Goal: Task Accomplishment & Management: Manage account settings

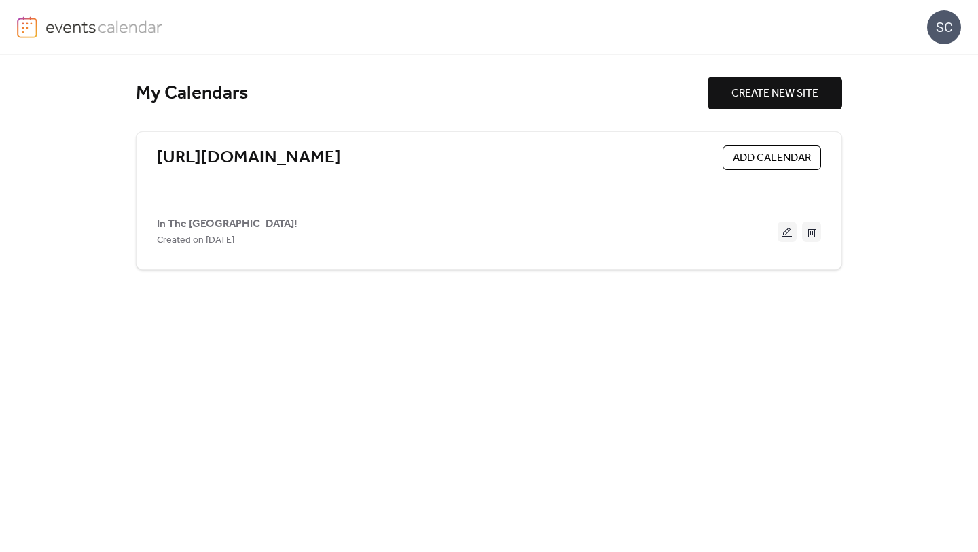
click at [705, 196] on div "[URL][DOMAIN_NAME] ADD CALENDAR In The Alley Music House! Created on [DATE]" at bounding box center [489, 200] width 706 height 139
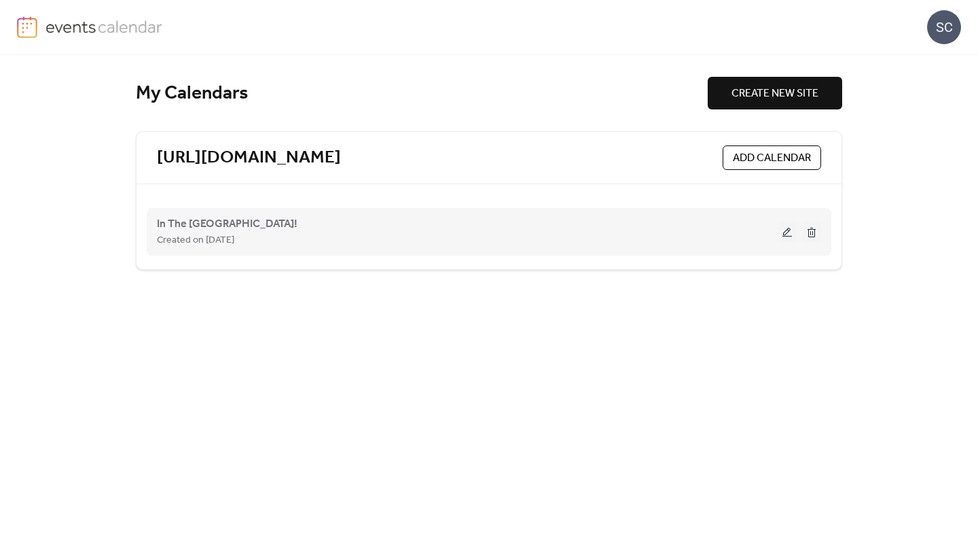
click at [678, 236] on div "Created on [DATE]" at bounding box center [467, 240] width 621 height 16
click at [677, 236] on div "Created on [DATE]" at bounding box center [467, 240] width 621 height 16
click at [232, 225] on span "In The [GEOGRAPHIC_DATA]!" at bounding box center [227, 224] width 141 height 16
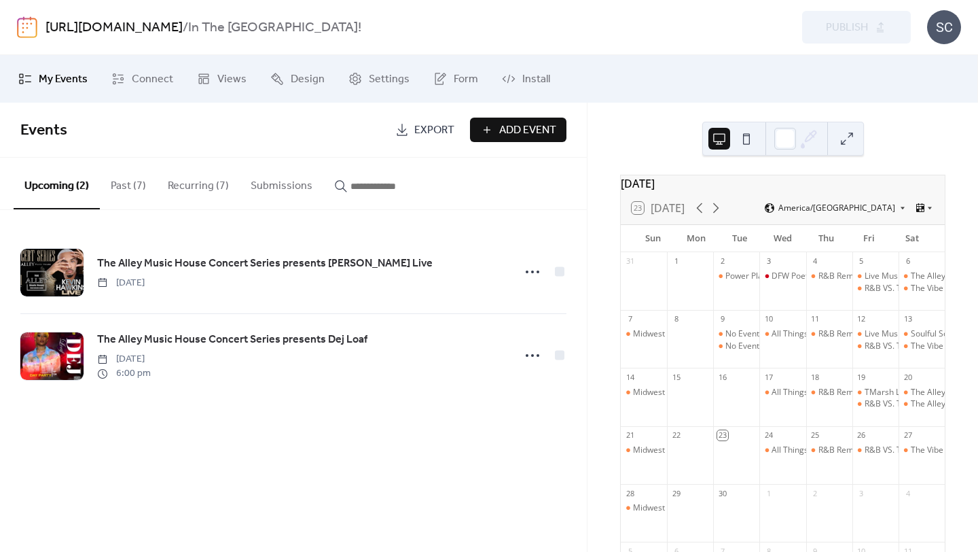
click at [130, 181] on button "Past (7)" at bounding box center [128, 183] width 57 height 50
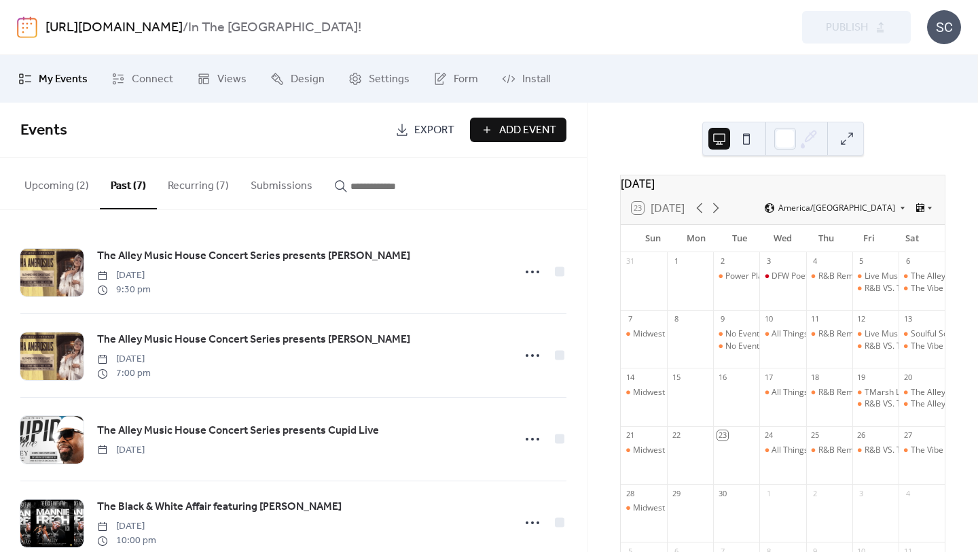
click at [69, 179] on button "Upcoming (2)" at bounding box center [57, 183] width 86 height 50
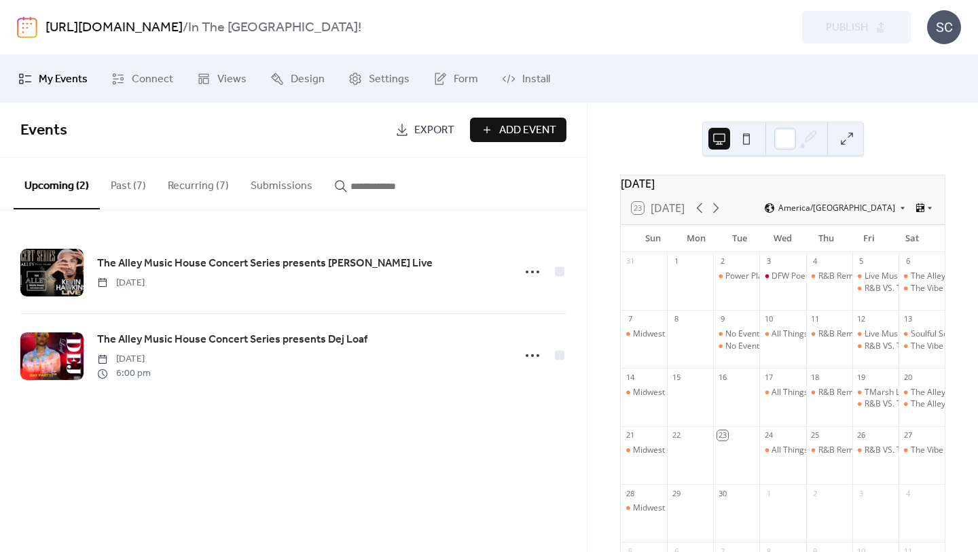
click at [210, 186] on button "Recurring (7)" at bounding box center [198, 183] width 83 height 50
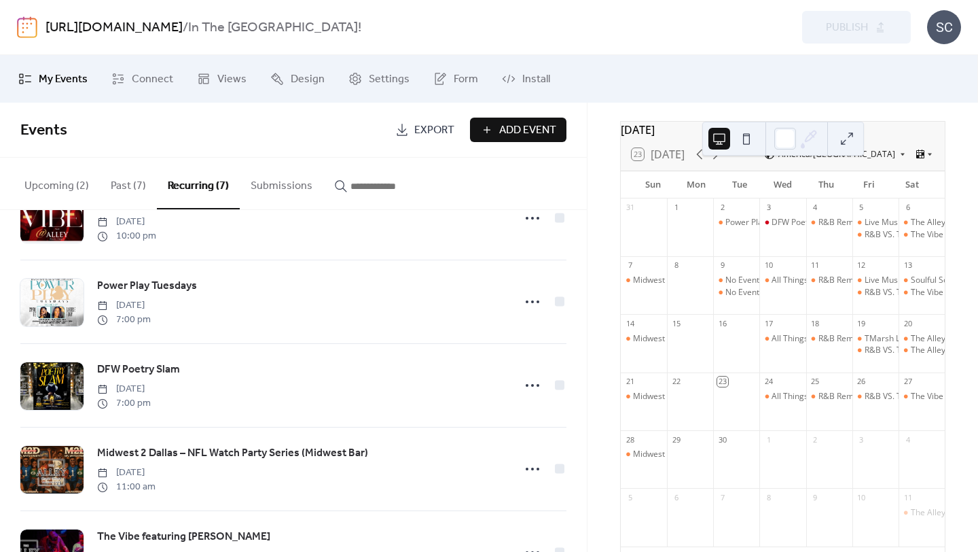
scroll to position [55, 0]
click at [82, 192] on button "Upcoming (2)" at bounding box center [57, 183] width 86 height 50
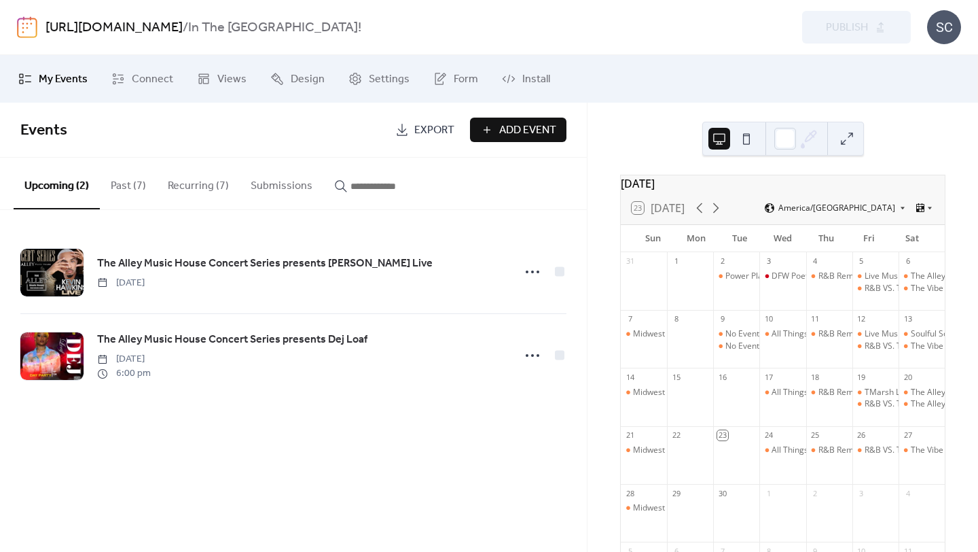
click at [134, 183] on button "Past (7)" at bounding box center [128, 183] width 57 height 50
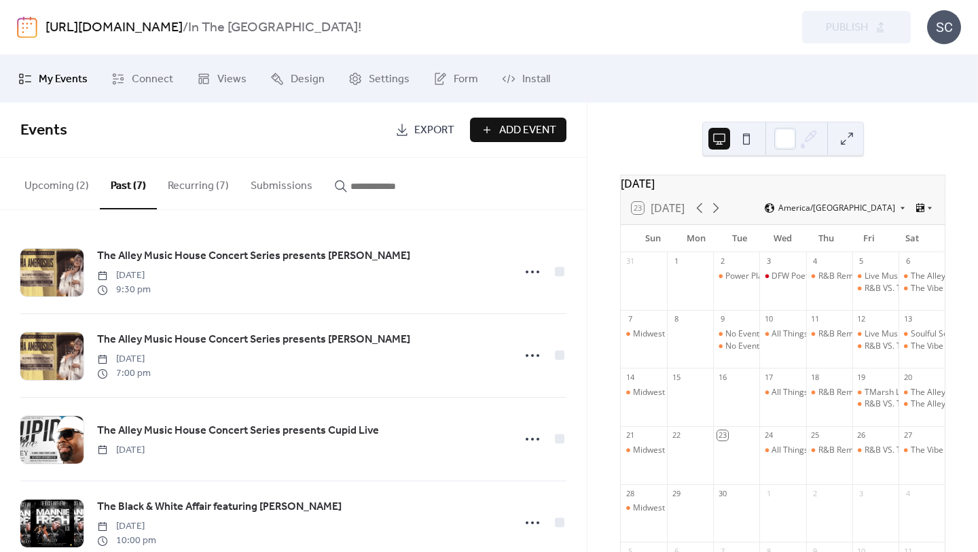
click at [67, 179] on button "Upcoming (2)" at bounding box center [57, 183] width 86 height 50
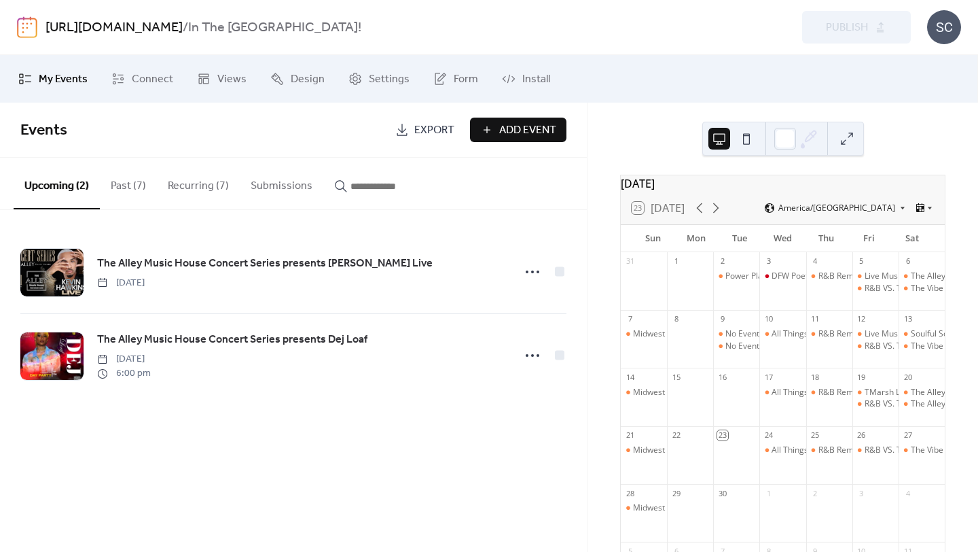
click at [200, 191] on button "Recurring (7)" at bounding box center [198, 183] width 83 height 50
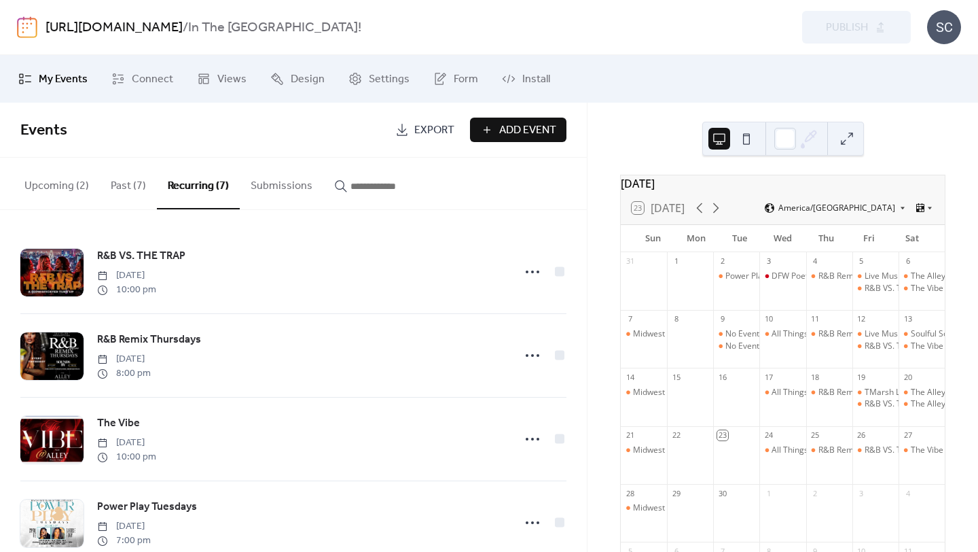
click at [60, 180] on button "Upcoming (2)" at bounding box center [57, 183] width 86 height 50
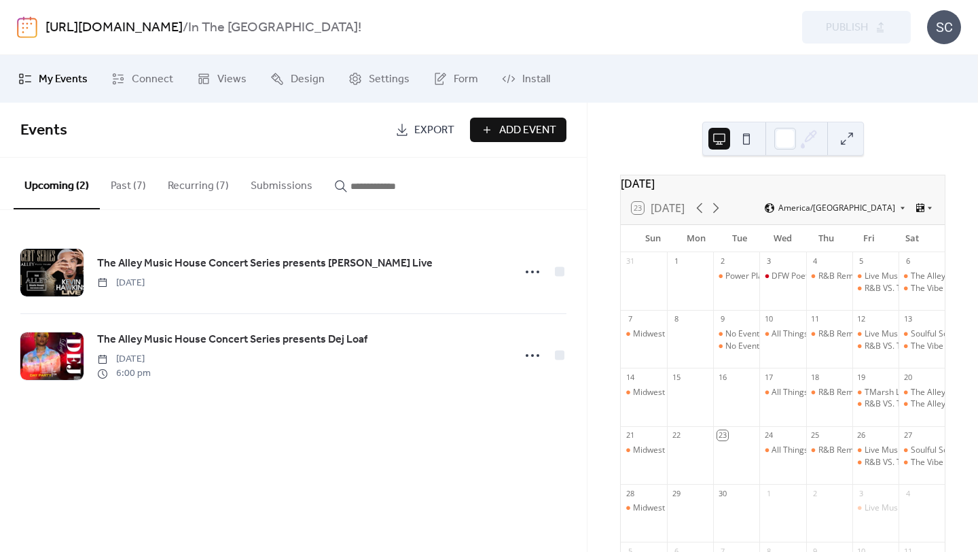
click at [187, 195] on button "Recurring (7)" at bounding box center [198, 183] width 83 height 50
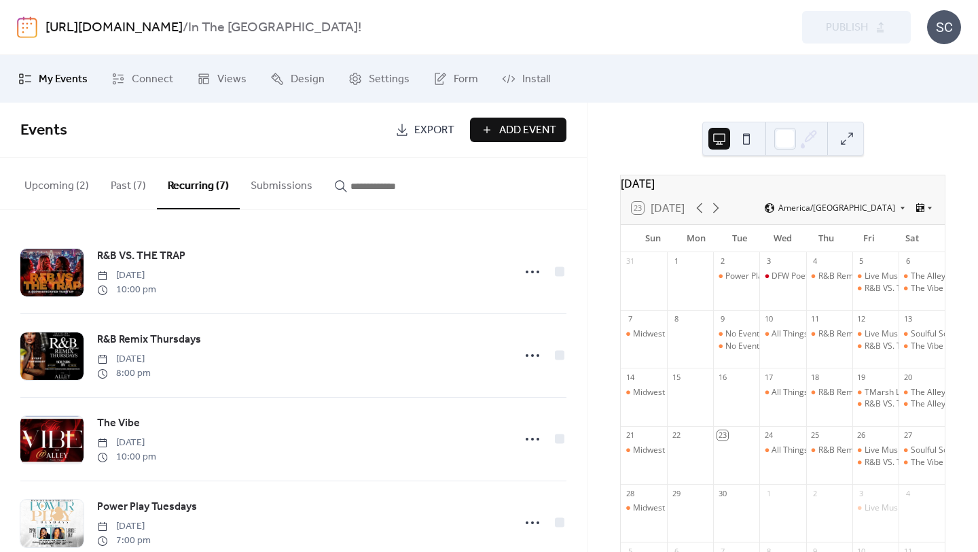
drag, startPoint x: 586, startPoint y: 239, endPoint x: 582, endPoint y: 297, distance: 58.6
click at [582, 297] on div "R&B VS. THE TRAP Friday, August 8, 2025 10:00 pm R&B Remix Thursdays Thursday, …" at bounding box center [293, 381] width 587 height 342
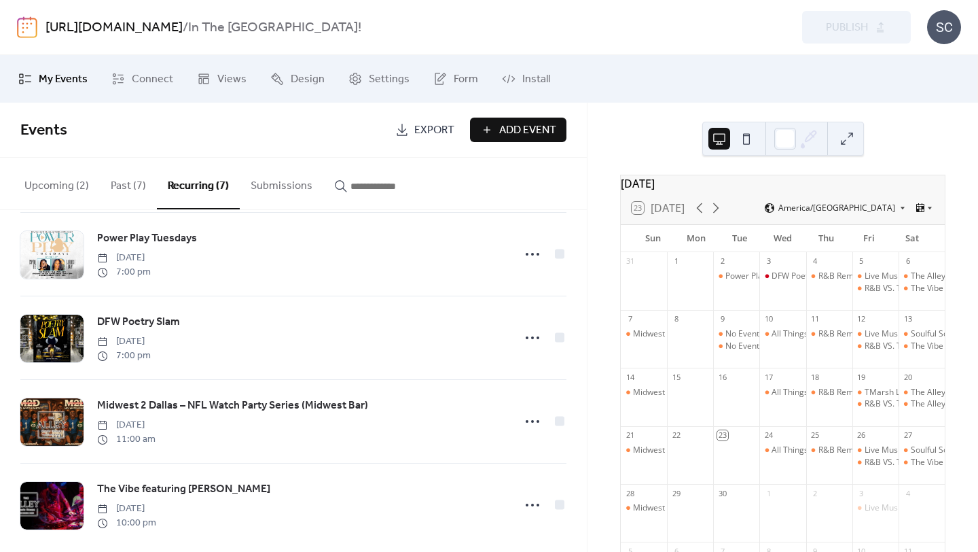
scroll to position [273, 0]
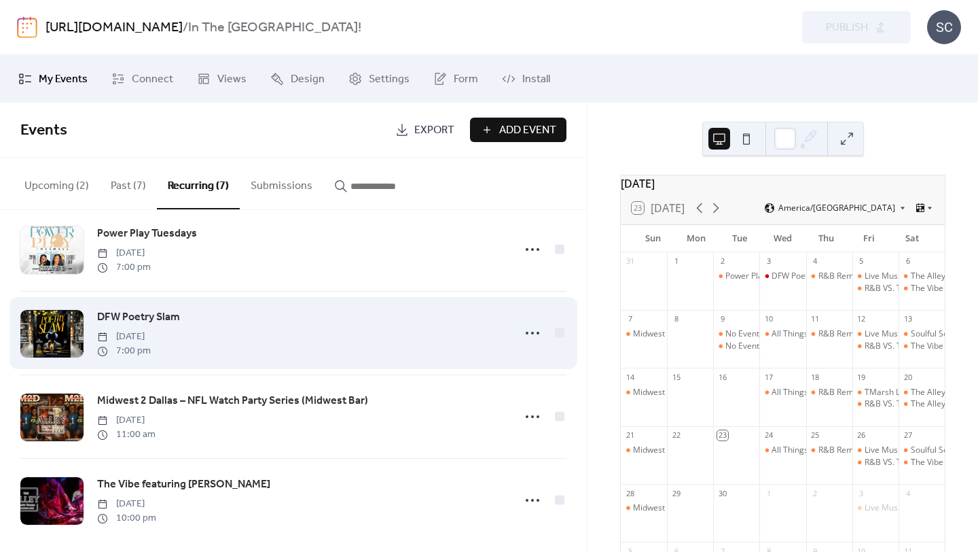
click at [410, 334] on div "DFW Poetry Slam Wednesday, September 3, 2025 7:00 pm" at bounding box center [301, 332] width 408 height 49
click at [530, 337] on icon at bounding box center [533, 333] width 22 height 22
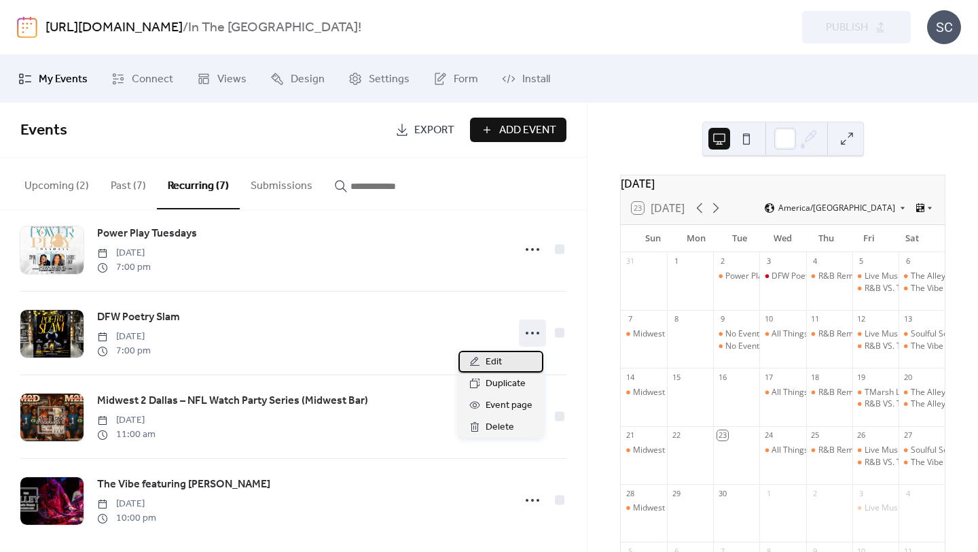
click at [511, 361] on div "Edit" at bounding box center [500, 361] width 85 height 22
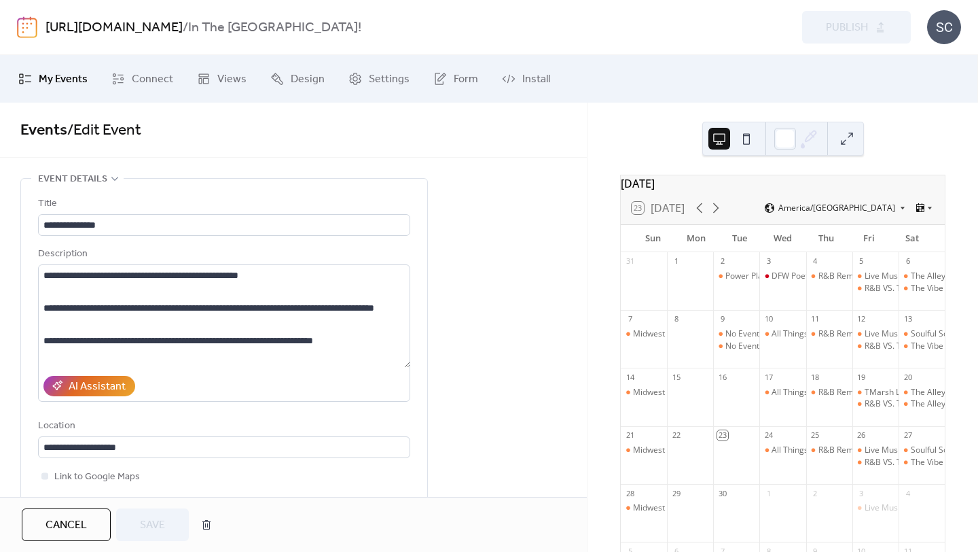
drag, startPoint x: 423, startPoint y: 316, endPoint x: 545, endPoint y: 259, distance: 134.6
drag, startPoint x: 508, startPoint y: 266, endPoint x: 503, endPoint y: 308, distance: 43.1
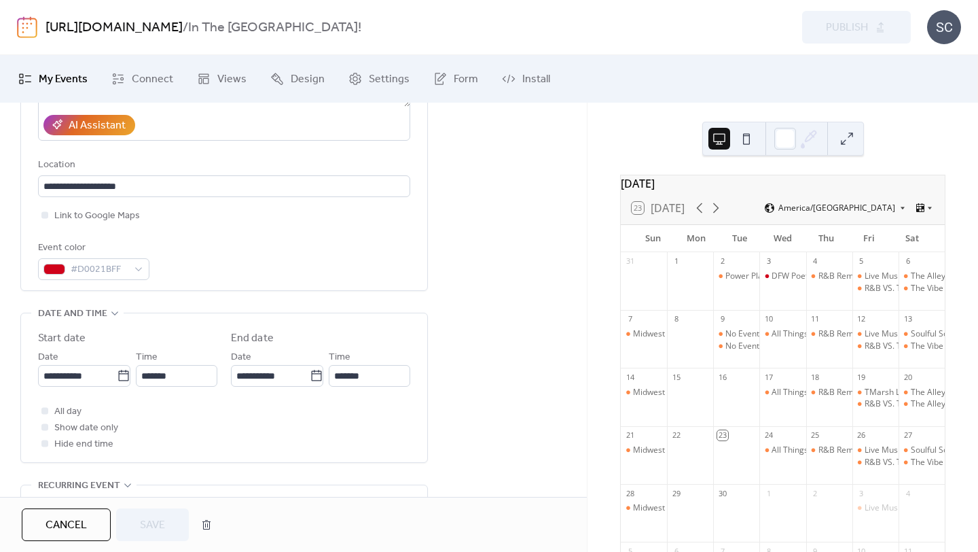
scroll to position [256, 0]
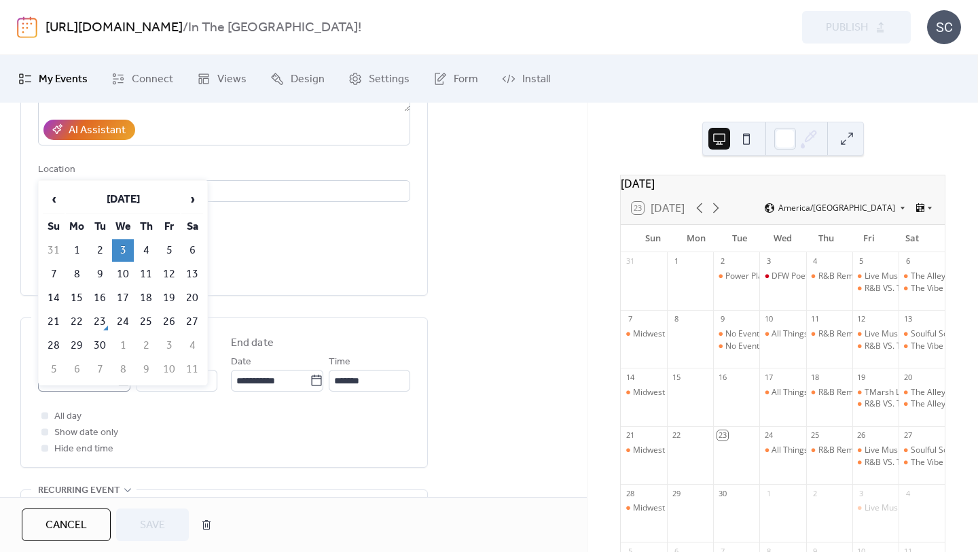
click at [122, 378] on body "**********" at bounding box center [489, 276] width 978 height 552
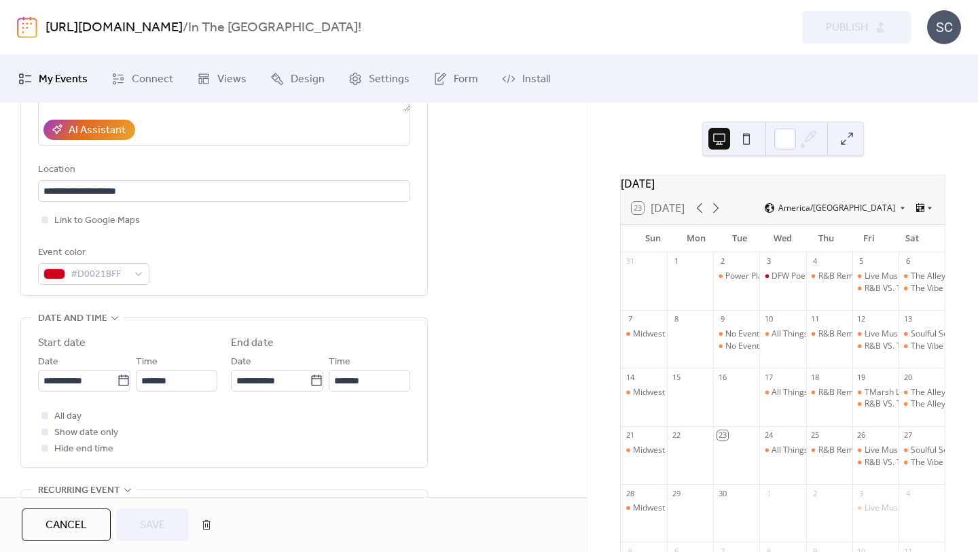
click at [452, 329] on div "**********" at bounding box center [293, 497] width 587 height 1150
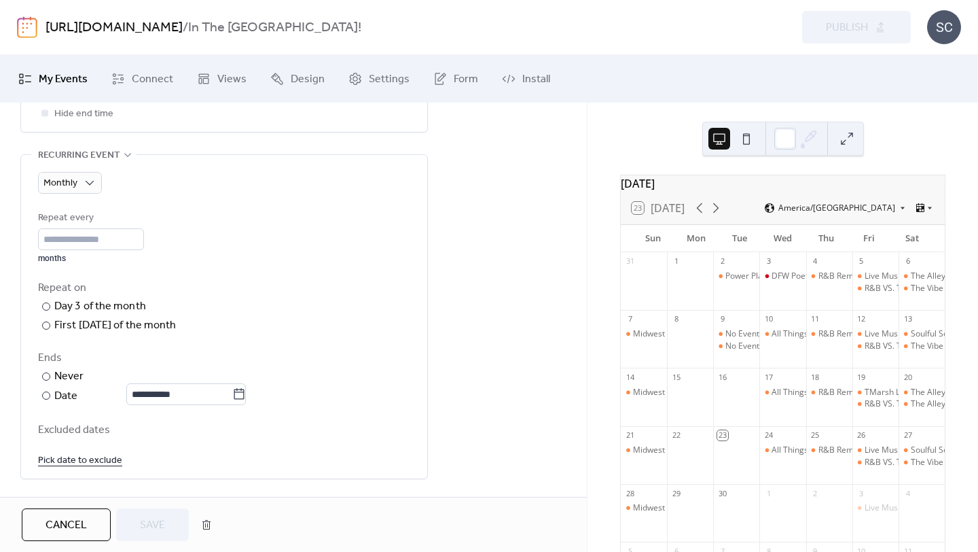
scroll to position [592, 0]
click at [245, 386] on icon at bounding box center [239, 393] width 14 height 14
click at [232, 386] on input "**********" at bounding box center [179, 393] width 106 height 22
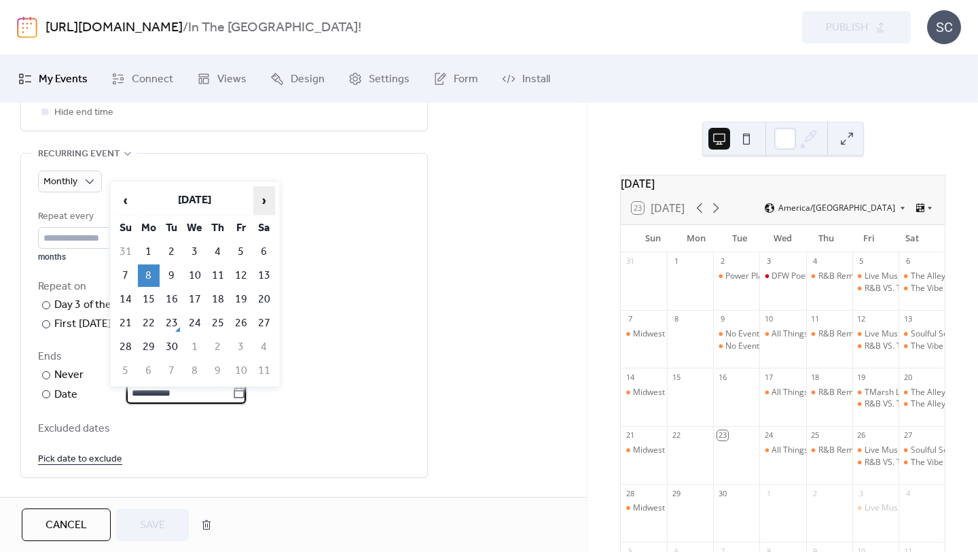
click at [269, 201] on span "›" at bounding box center [264, 200] width 20 height 27
click at [194, 249] on td "1" at bounding box center [195, 251] width 22 height 22
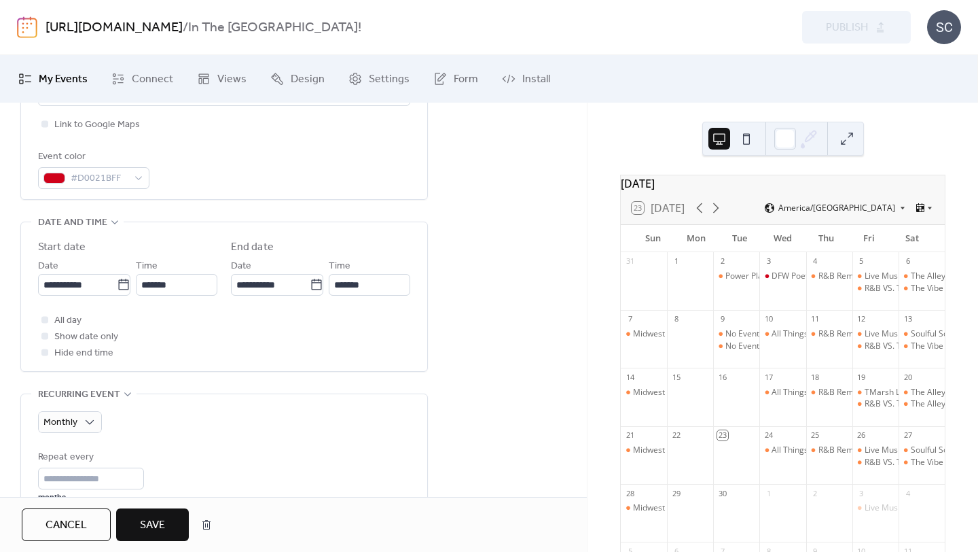
scroll to position [296, 0]
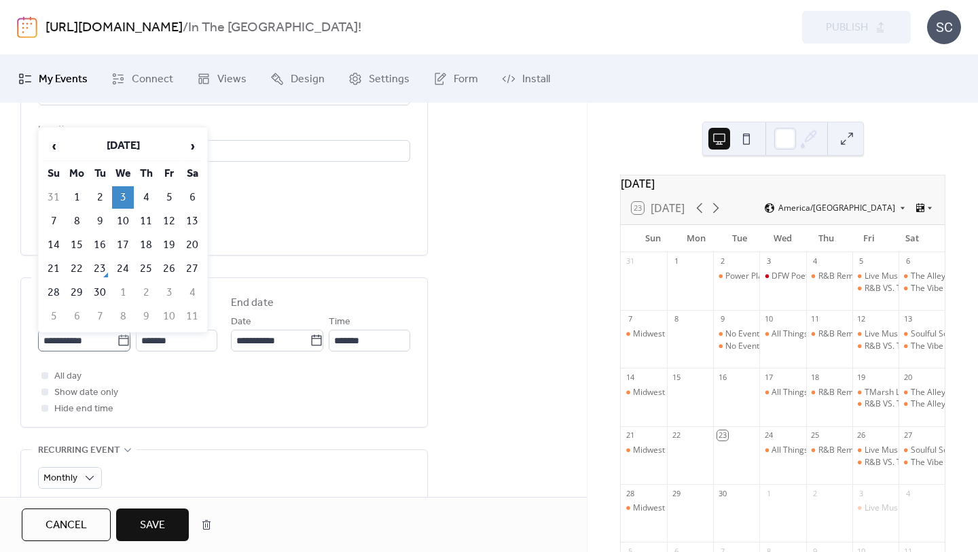
click at [122, 344] on icon at bounding box center [124, 340] width 14 height 14
click at [117, 344] on input "**********" at bounding box center [77, 340] width 79 height 22
click at [465, 319] on div "**********" at bounding box center [293, 457] width 587 height 1150
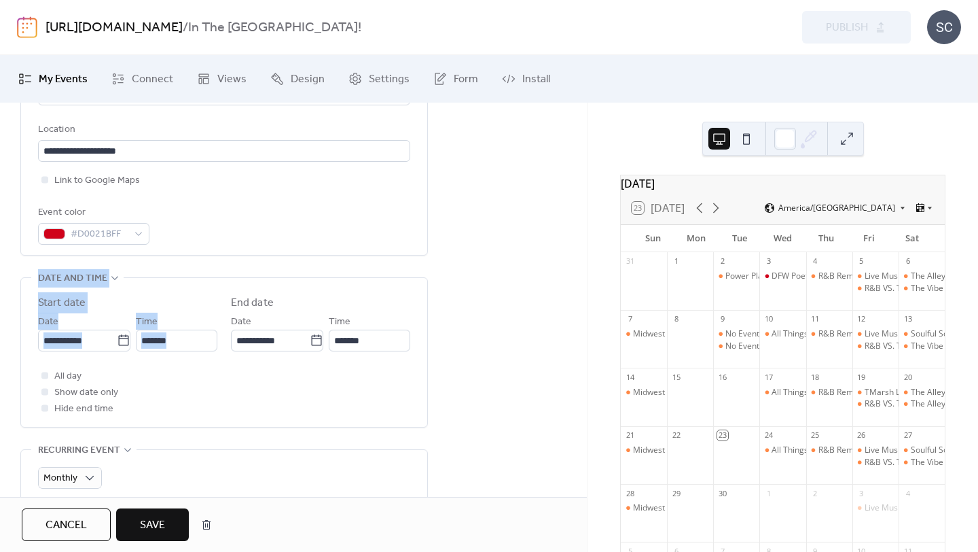
drag, startPoint x: 581, startPoint y: 257, endPoint x: 581, endPoint y: 282, distance: 24.5
click at [583, 287] on div "**********" at bounding box center [293, 300] width 587 height 394
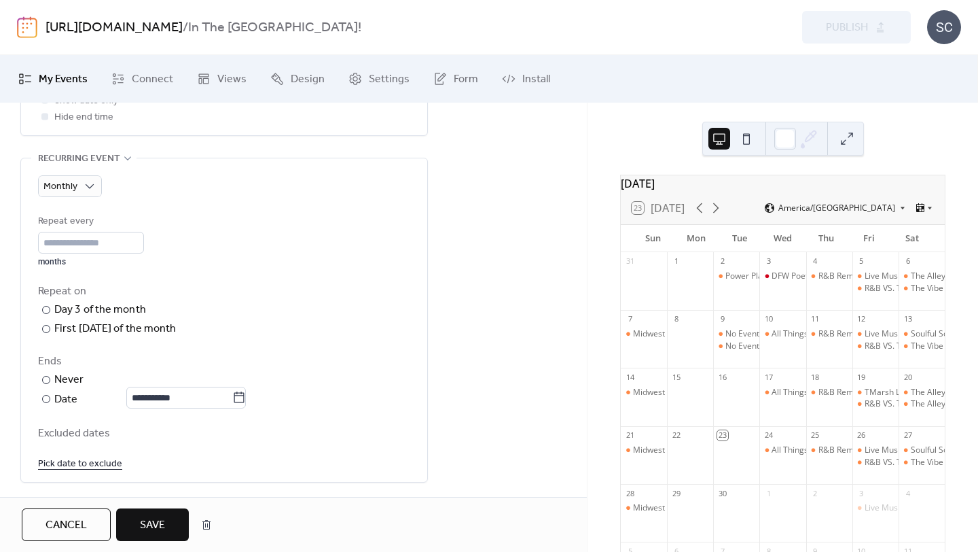
scroll to position [587, 0]
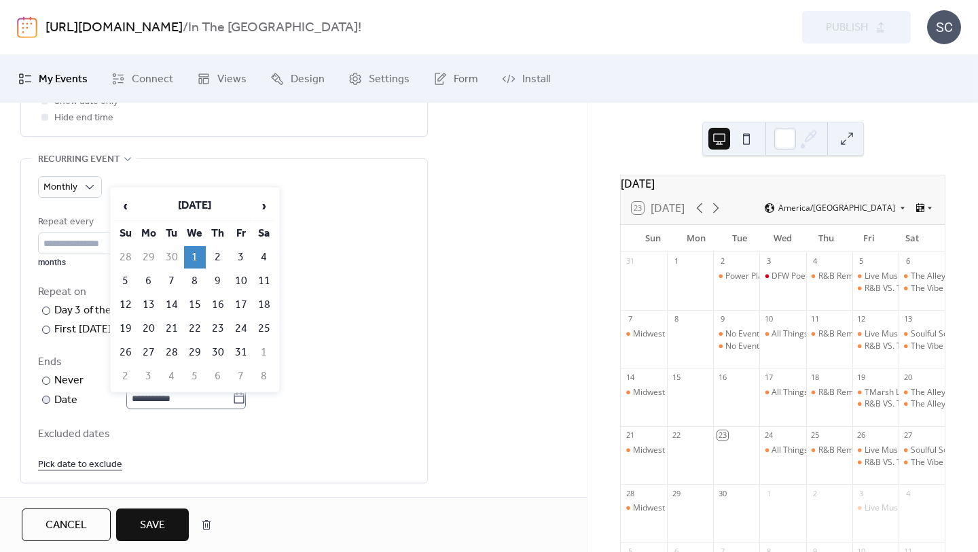
click at [246, 393] on icon at bounding box center [239, 398] width 14 height 14
click at [232, 393] on input "**********" at bounding box center [179, 398] width 106 height 22
click at [264, 211] on span "›" at bounding box center [264, 205] width 20 height 27
click at [198, 279] on td "5" at bounding box center [195, 281] width 22 height 22
type input "**********"
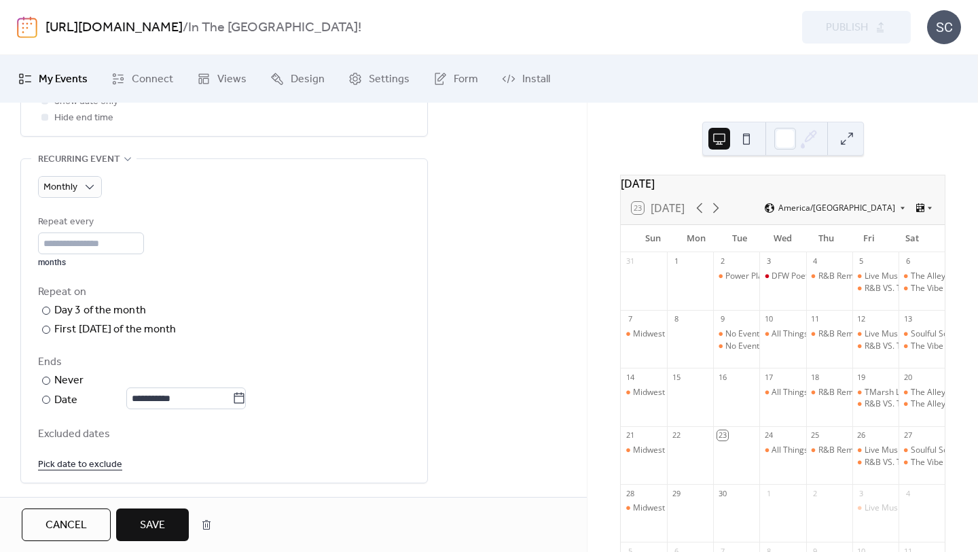
drag, startPoint x: 587, startPoint y: 372, endPoint x: 574, endPoint y: 333, distance: 41.5
click at [575, 333] on div "**********" at bounding box center [489, 303] width 978 height 496
click at [573, 340] on div "**********" at bounding box center [293, 166] width 587 height 1150
click at [162, 528] on span "Save" at bounding box center [152, 525] width 25 height 16
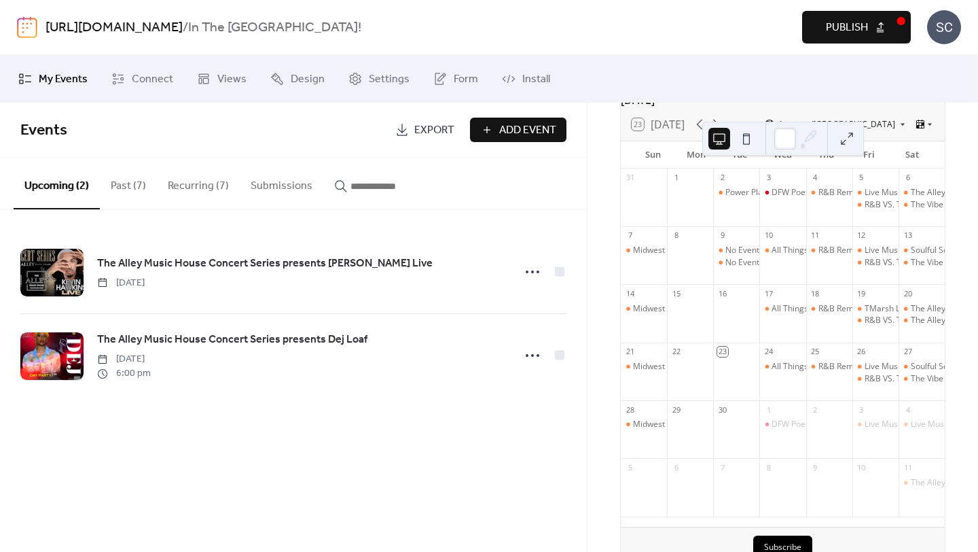
scroll to position [82, 0]
drag, startPoint x: 977, startPoint y: 181, endPoint x: 972, endPoint y: 144, distance: 37.7
click at [972, 144] on div "September 2025 23 Today America/Chicago Sun Mon Tue Wed Thu Fri Sat 31 1 2 Powe…" at bounding box center [783, 327] width 391 height 449
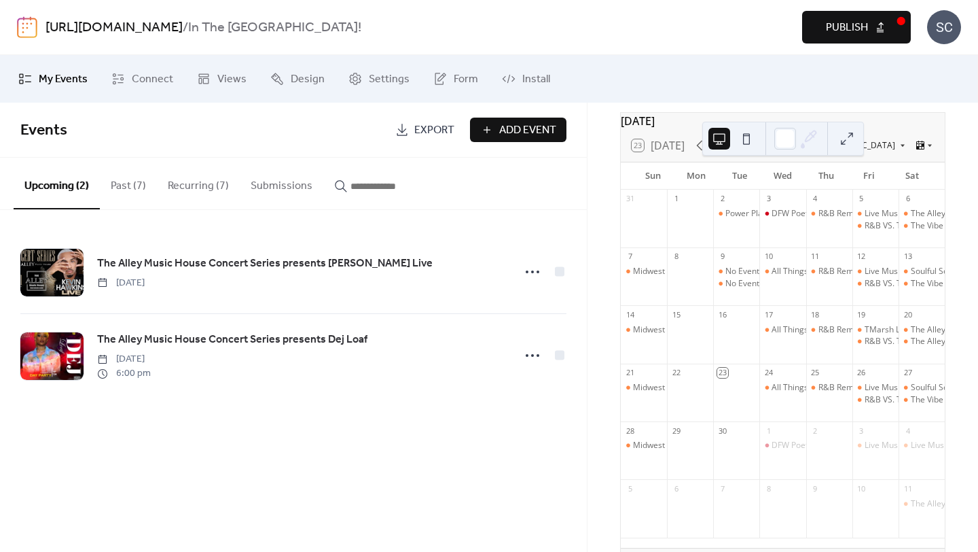
click at [720, 153] on icon at bounding box center [716, 145] width 16 height 16
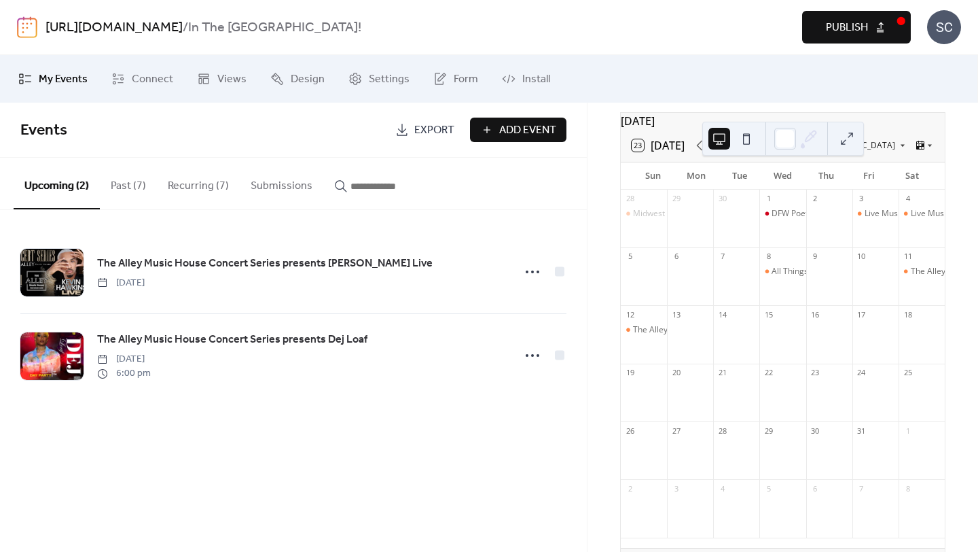
click at [721, 153] on icon at bounding box center [716, 145] width 16 height 16
click at [217, 183] on button "Recurring (7)" at bounding box center [198, 183] width 83 height 50
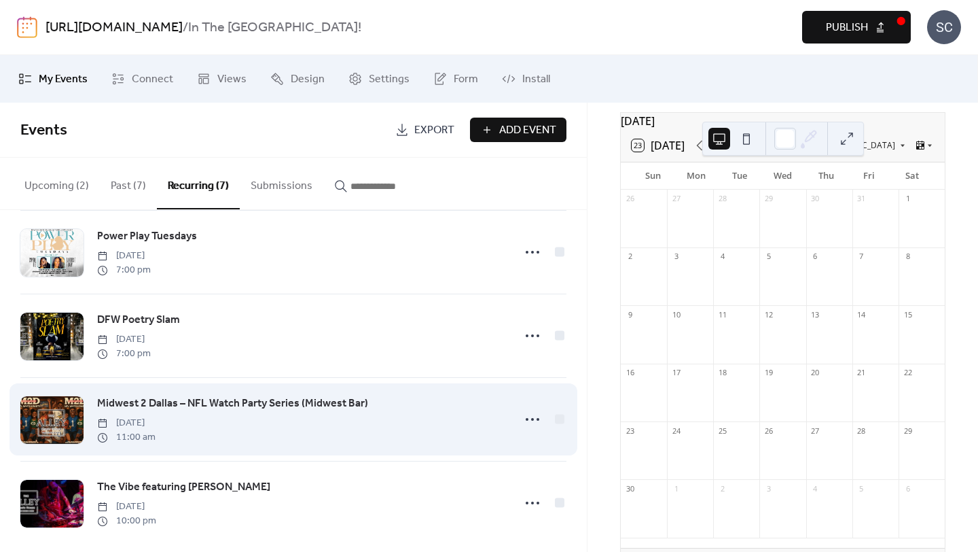
scroll to position [272, 0]
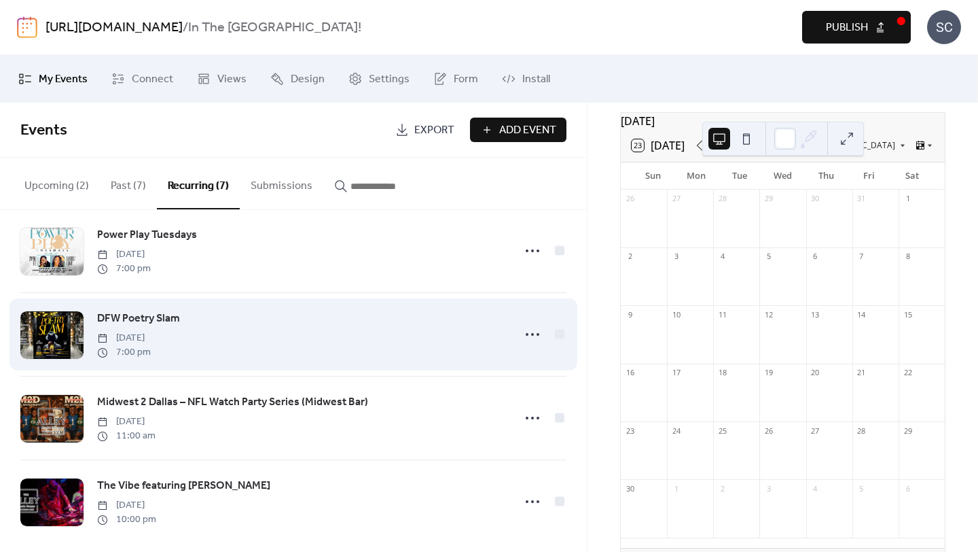
click at [304, 346] on div "DFW Poetry Slam Wednesday, September 3, 2025 7:00 pm" at bounding box center [301, 334] width 408 height 49
click at [533, 337] on icon at bounding box center [533, 334] width 22 height 22
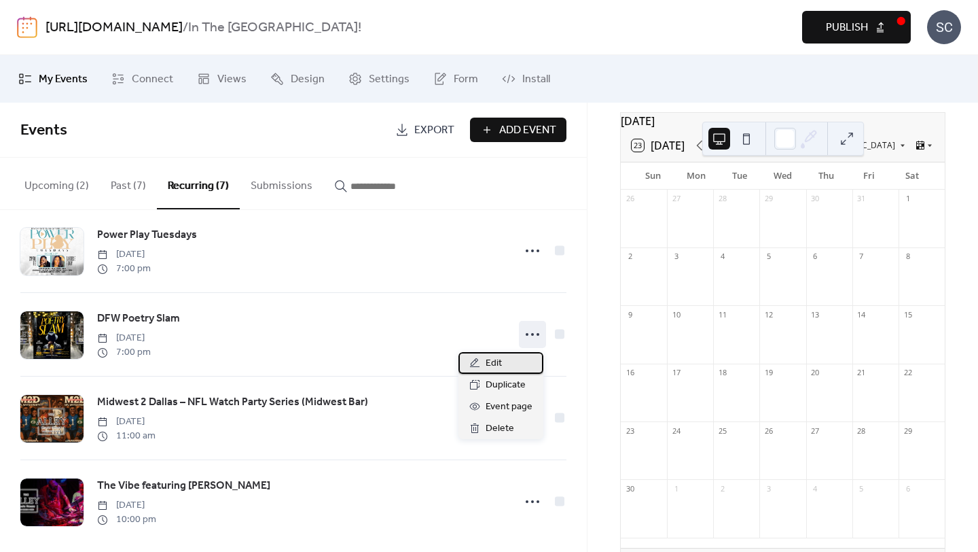
click at [509, 358] on div "Edit" at bounding box center [500, 363] width 85 height 22
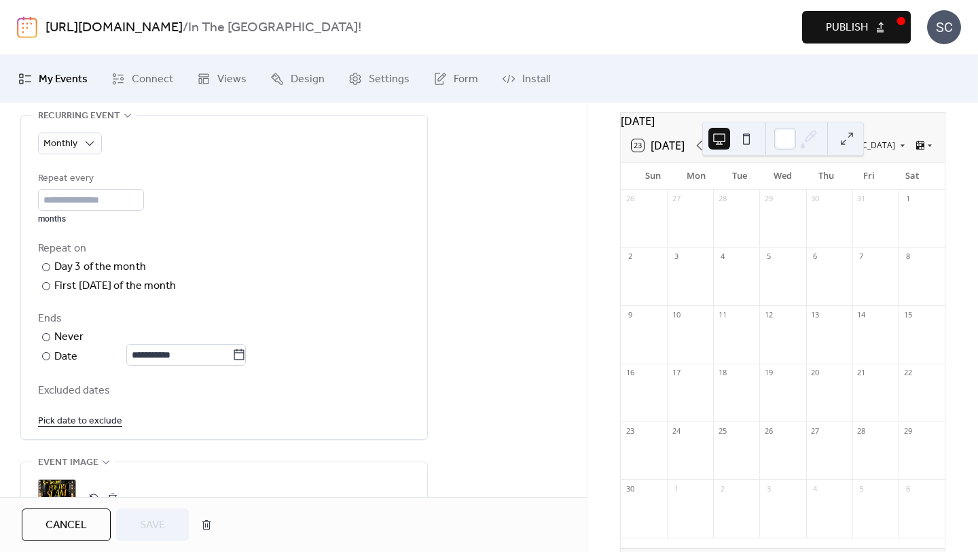
scroll to position [631, 0]
click at [246, 353] on icon at bounding box center [239, 354] width 14 height 14
click at [232, 353] on input "**********" at bounding box center [179, 354] width 106 height 22
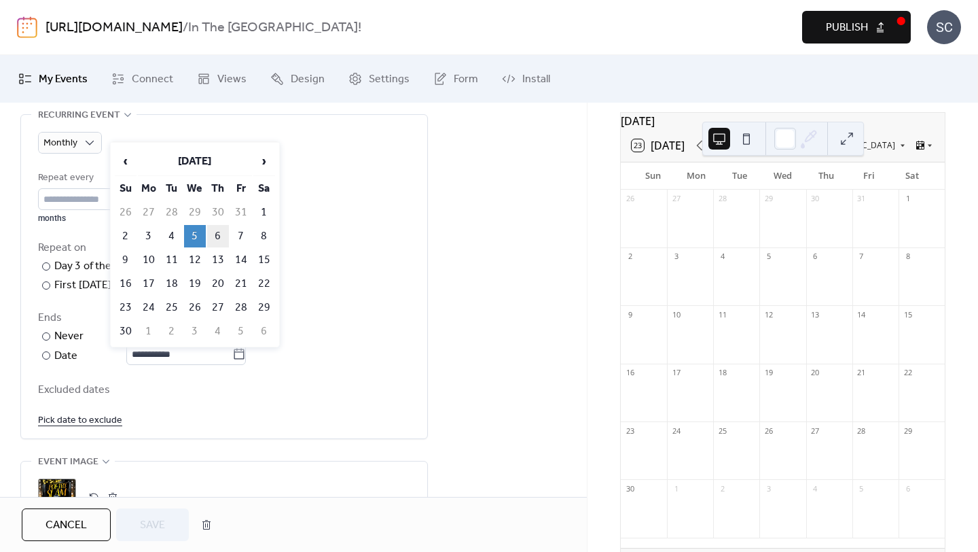
click at [210, 236] on td "6" at bounding box center [218, 236] width 22 height 22
type input "**********"
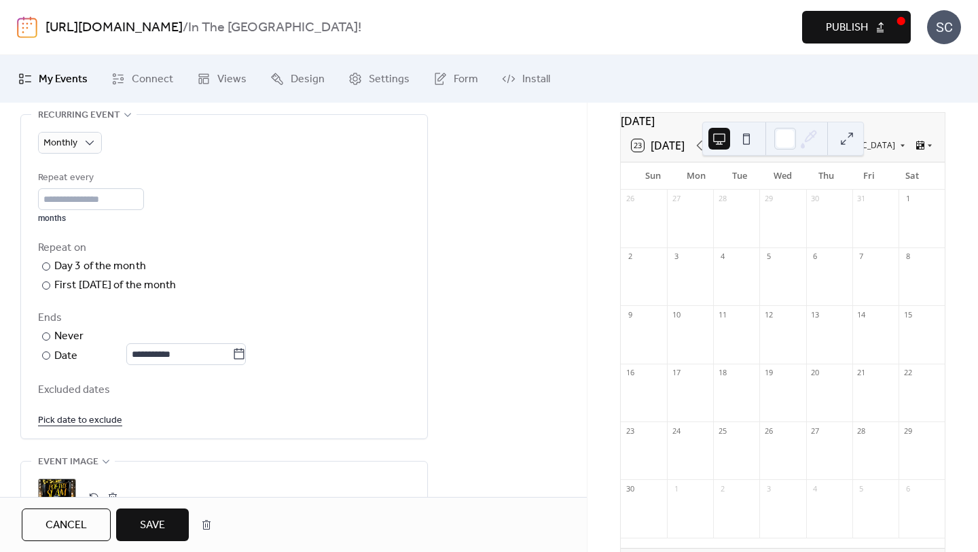
click at [158, 529] on span "Save" at bounding box center [152, 525] width 25 height 16
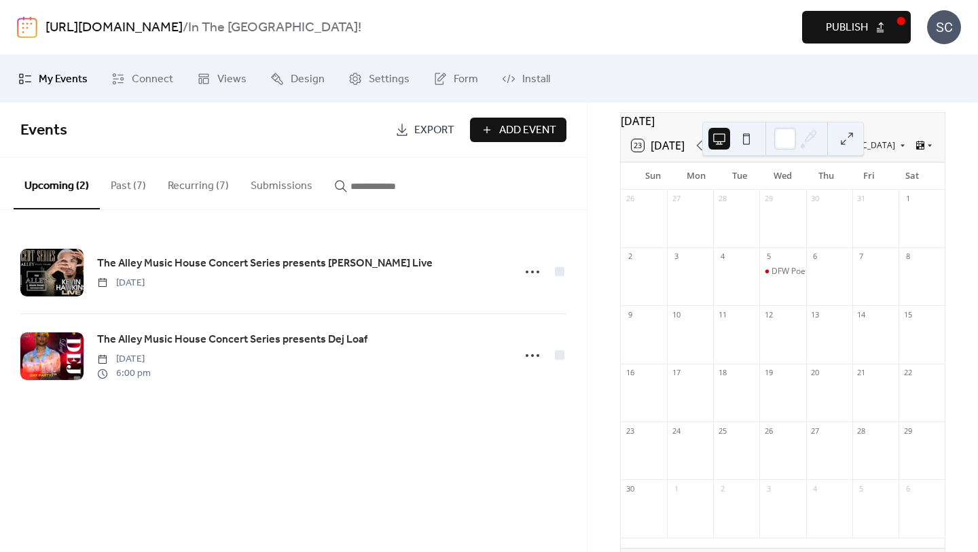
click at [846, 34] on span "Publish" at bounding box center [847, 28] width 42 height 16
click at [209, 183] on button "Recurring (7)" at bounding box center [198, 183] width 83 height 50
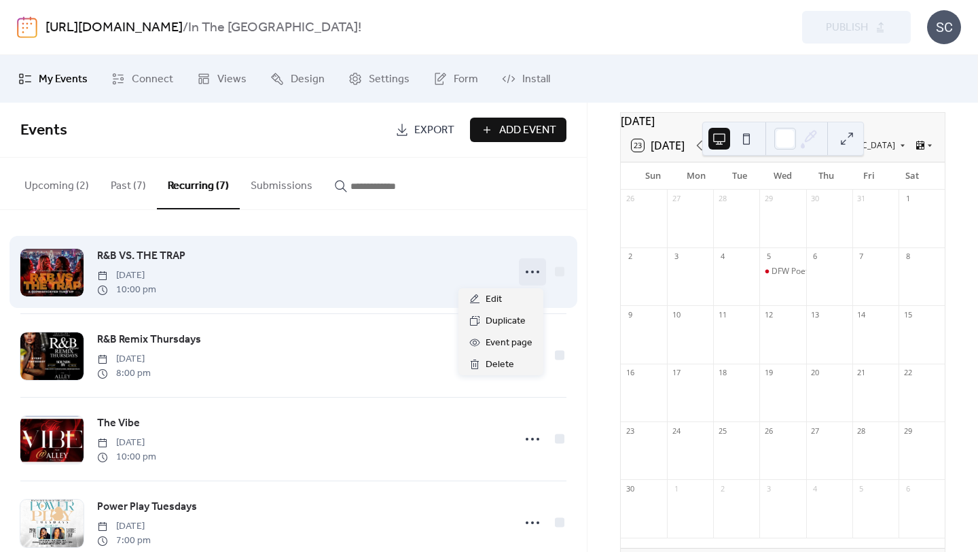
click at [531, 272] on circle at bounding box center [532, 271] width 3 height 3
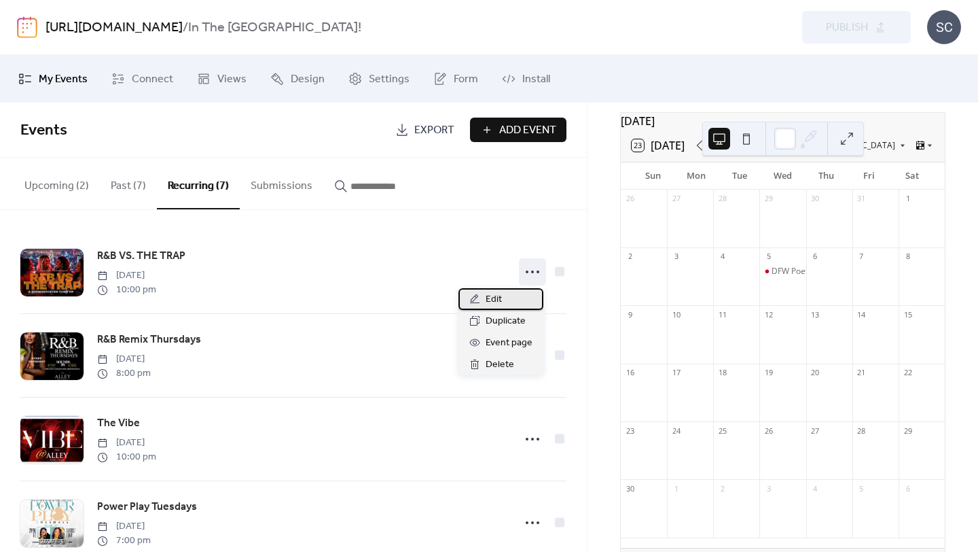
click at [514, 300] on div "Edit" at bounding box center [500, 299] width 85 height 22
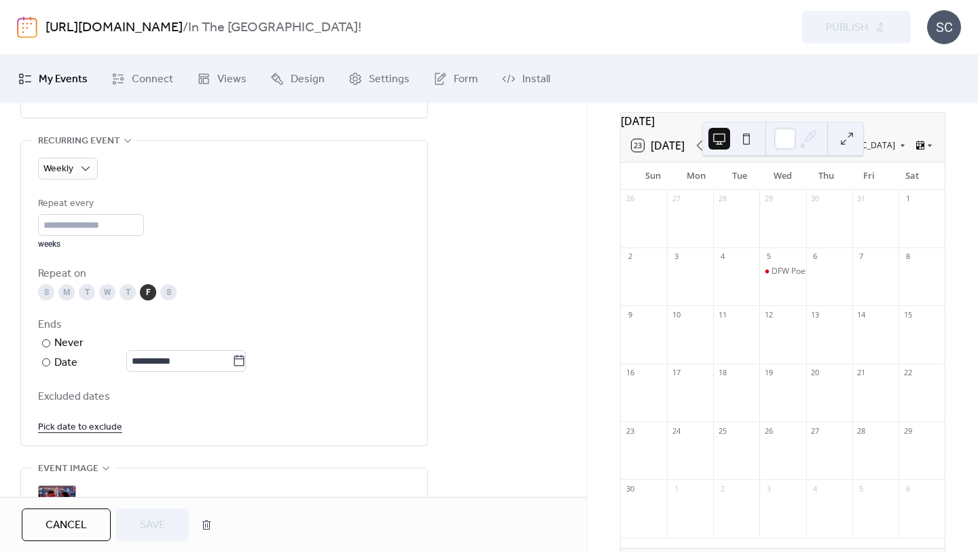
scroll to position [604, 0]
click at [246, 366] on label "**********" at bounding box center [186, 362] width 120 height 22
click at [232, 366] on input "**********" at bounding box center [179, 362] width 106 height 22
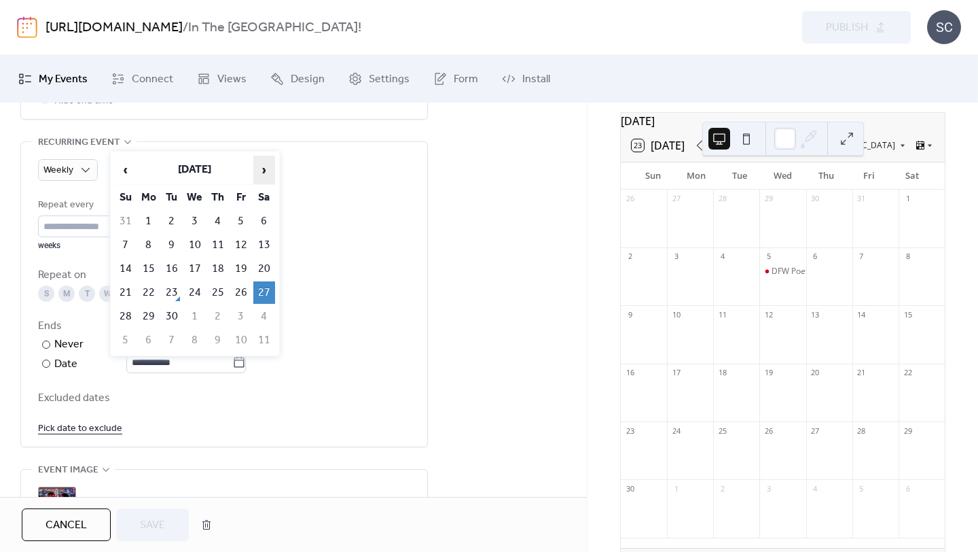
click at [261, 162] on span "›" at bounding box center [264, 169] width 20 height 27
click at [267, 220] on td "4" at bounding box center [264, 221] width 22 height 22
type input "**********"
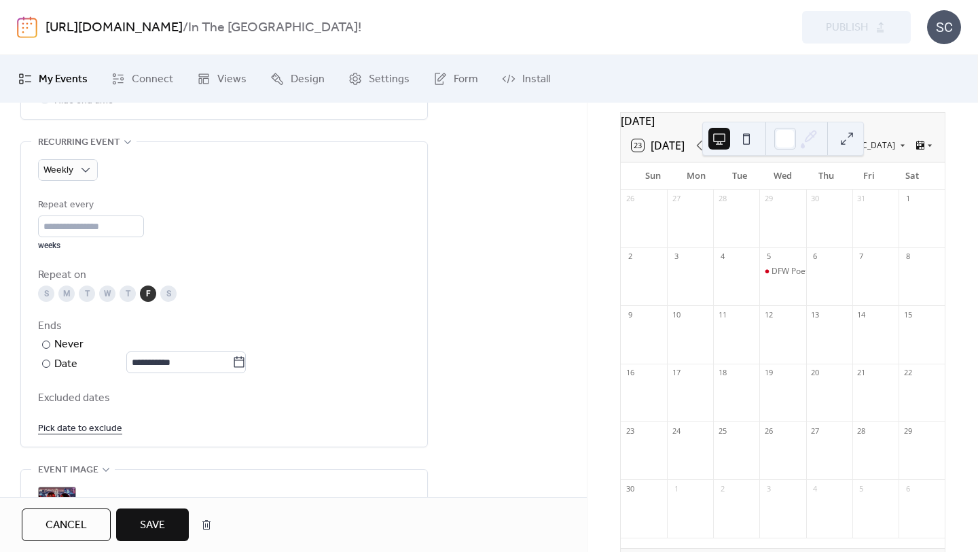
click at [165, 528] on span "Save" at bounding box center [152, 525] width 25 height 16
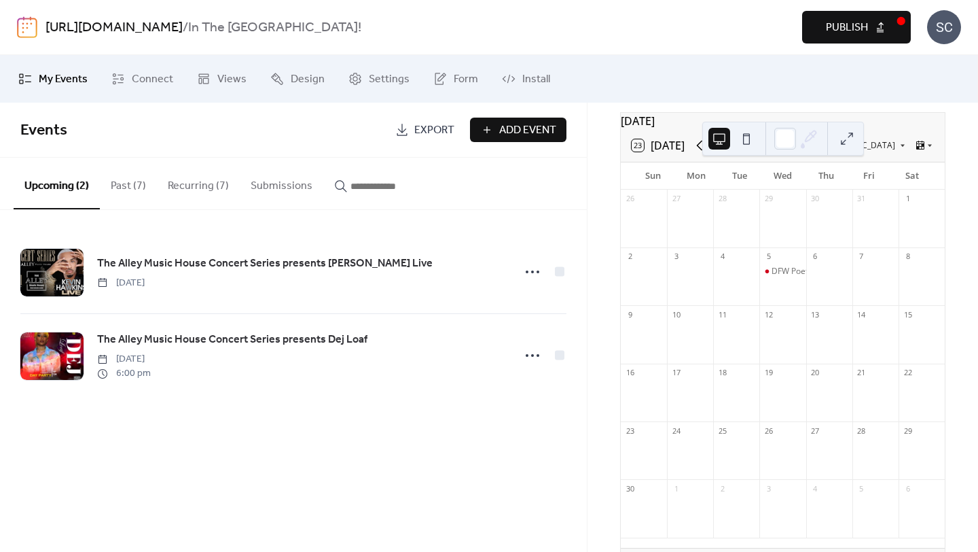
click at [703, 153] on icon at bounding box center [699, 145] width 16 height 16
click at [202, 183] on button "Recurring (7)" at bounding box center [198, 183] width 83 height 50
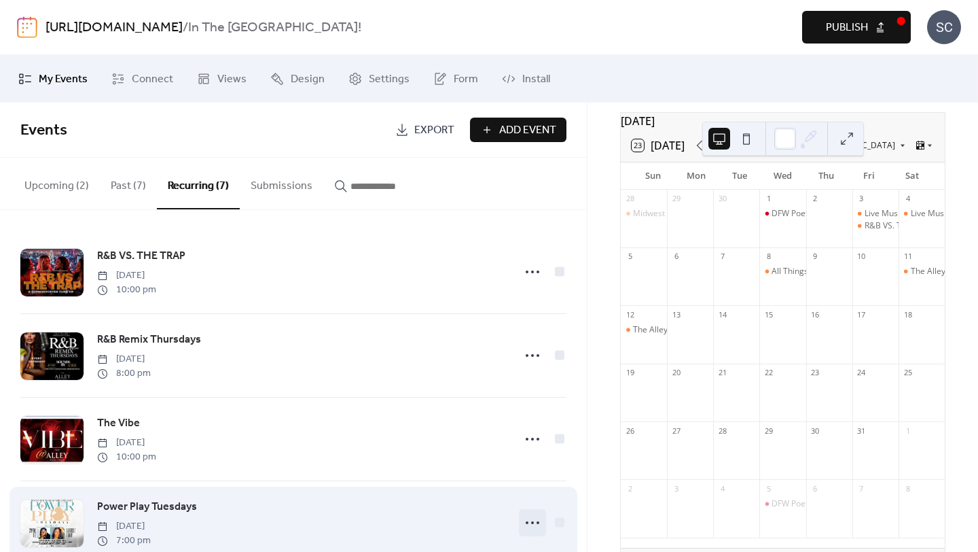
click at [530, 524] on icon at bounding box center [533, 522] width 22 height 22
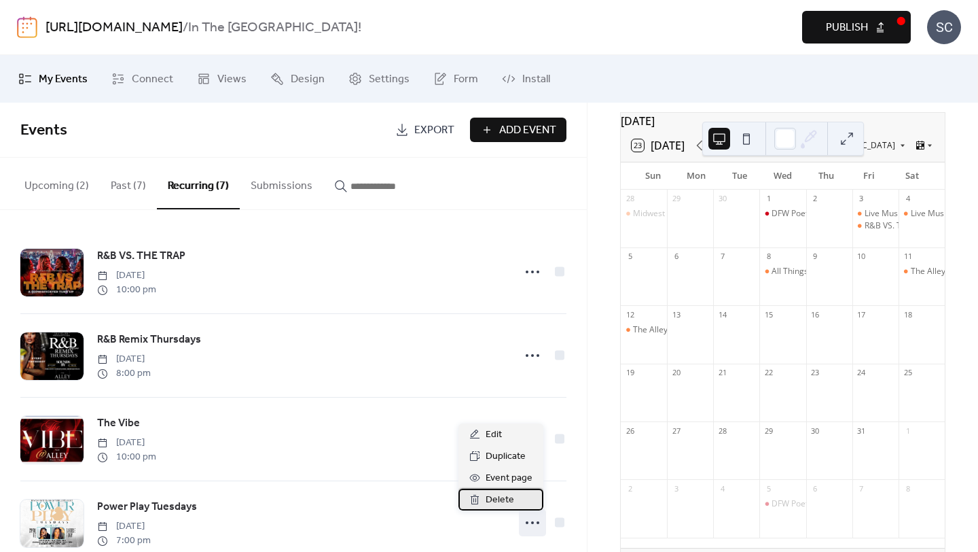
click at [518, 503] on div "Delete" at bounding box center [500, 499] width 85 height 22
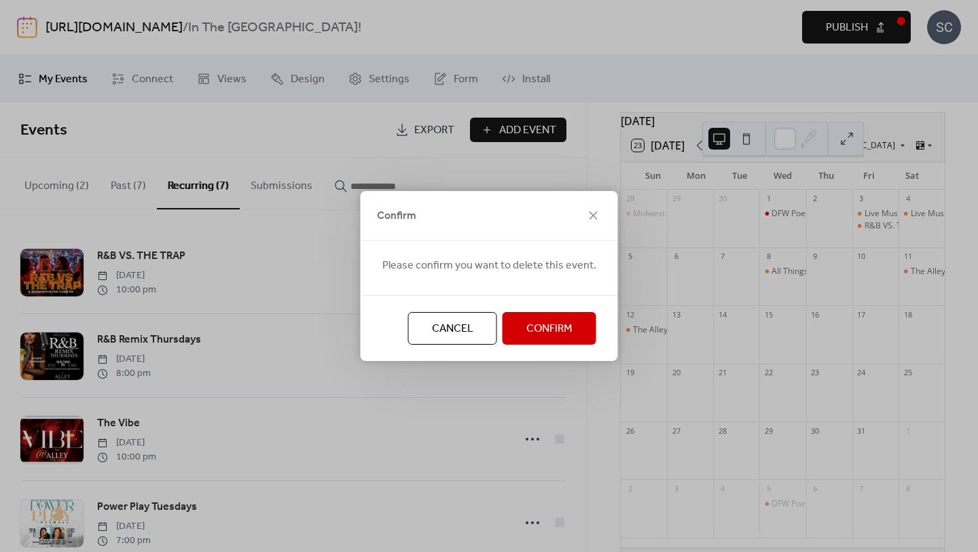
click at [544, 321] on span "Confirm" at bounding box center [549, 329] width 46 height 16
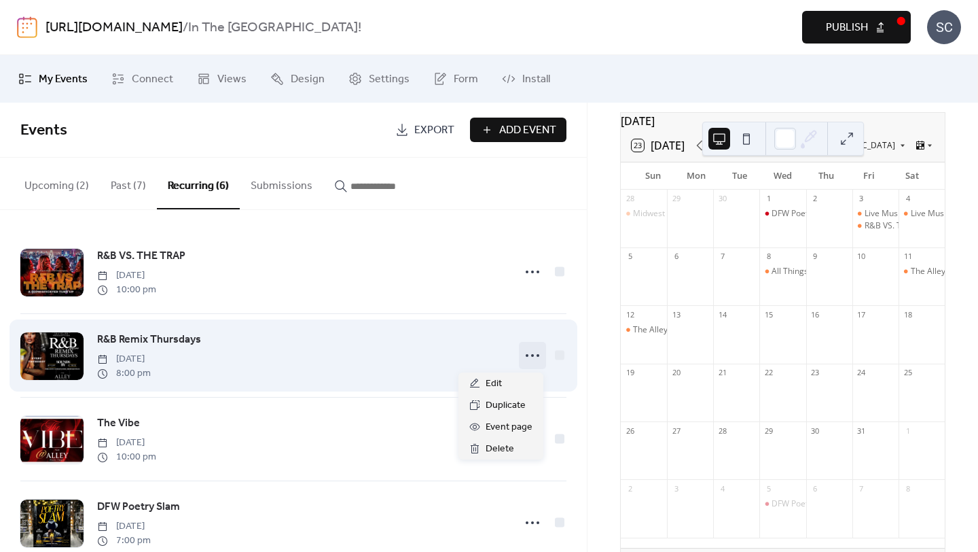
click at [530, 359] on icon at bounding box center [533, 355] width 22 height 22
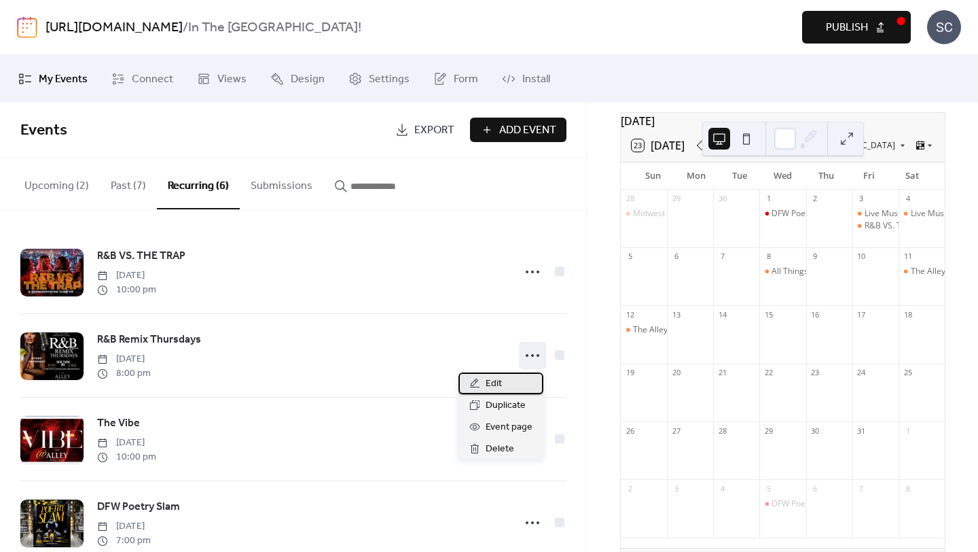
click at [508, 389] on div "Edit" at bounding box center [500, 383] width 85 height 22
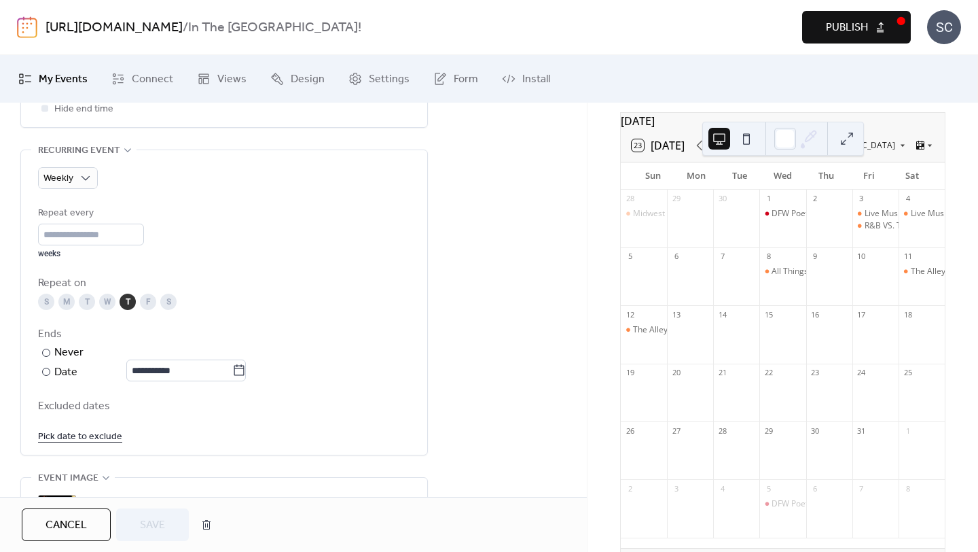
scroll to position [606, 0]
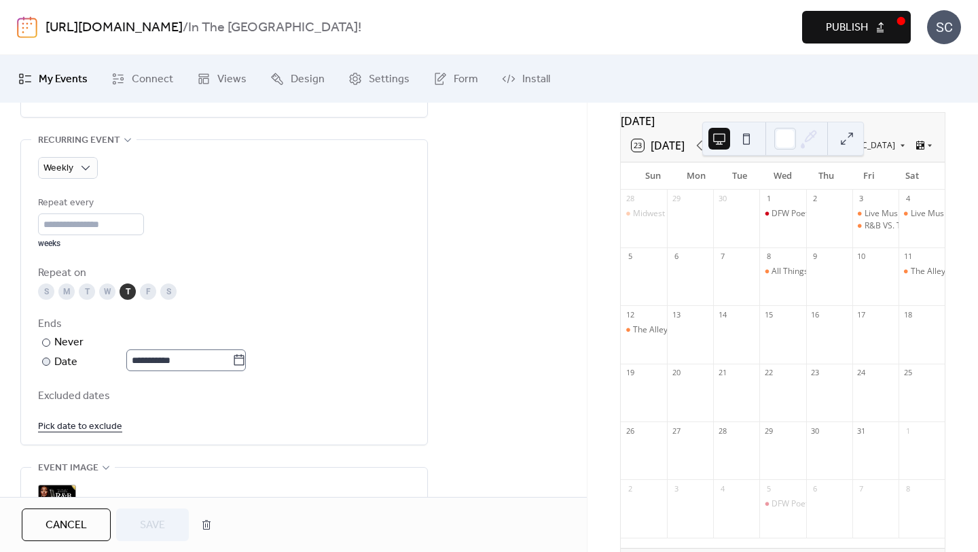
click at [241, 357] on icon at bounding box center [239, 359] width 10 height 11
click at [232, 357] on input "**********" at bounding box center [179, 360] width 106 height 22
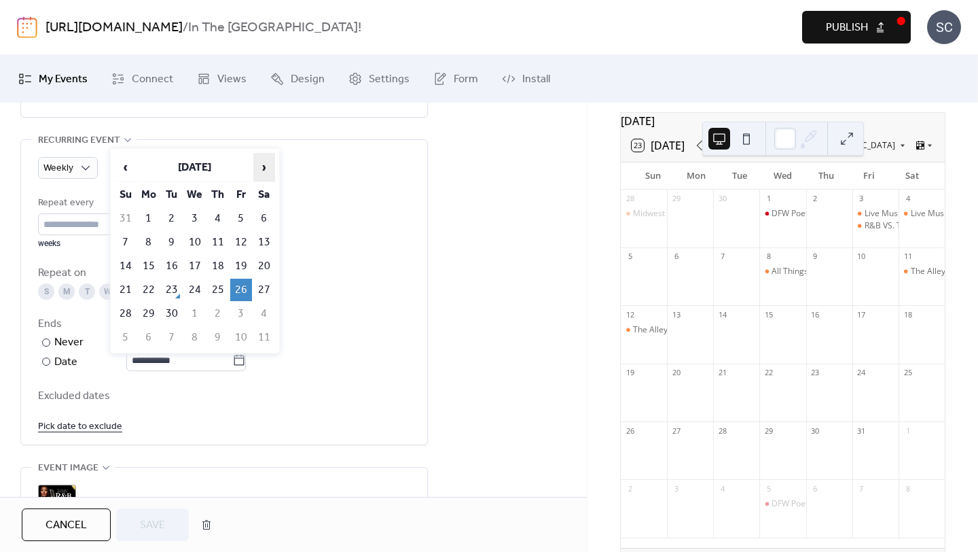
click at [268, 170] on span "›" at bounding box center [264, 166] width 20 height 27
click at [240, 226] on td "3" at bounding box center [241, 218] width 22 height 22
type input "**********"
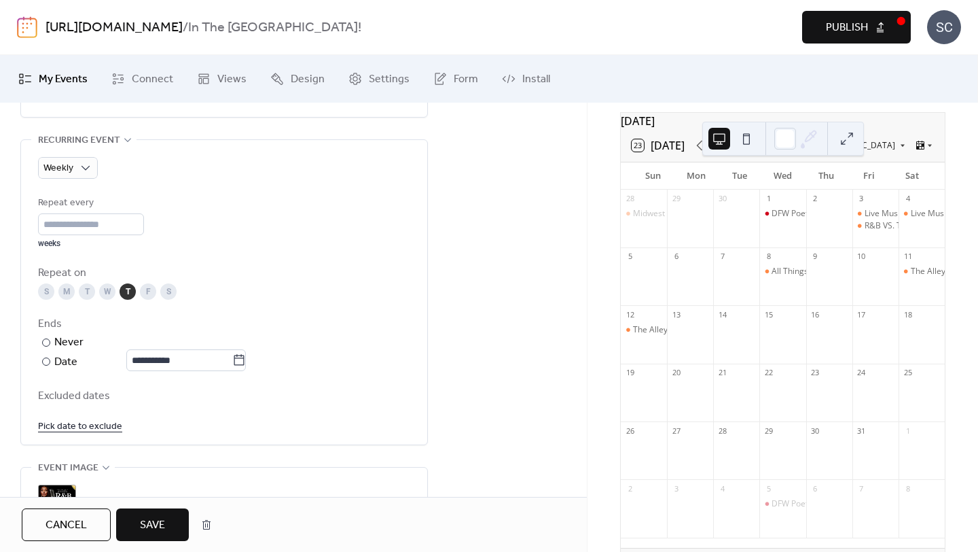
click at [170, 518] on button "Save" at bounding box center [152, 524] width 73 height 33
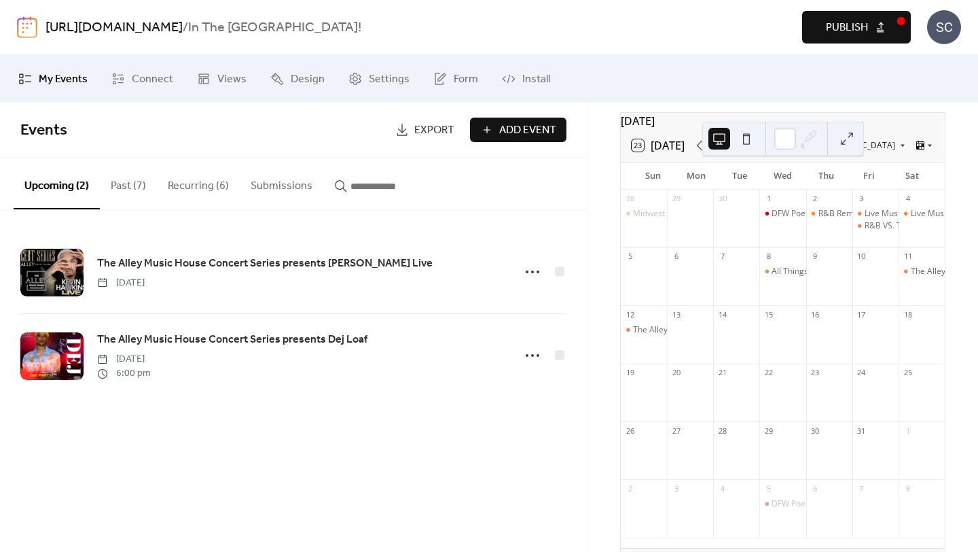
click at [206, 186] on button "Recurring (6)" at bounding box center [198, 183] width 83 height 50
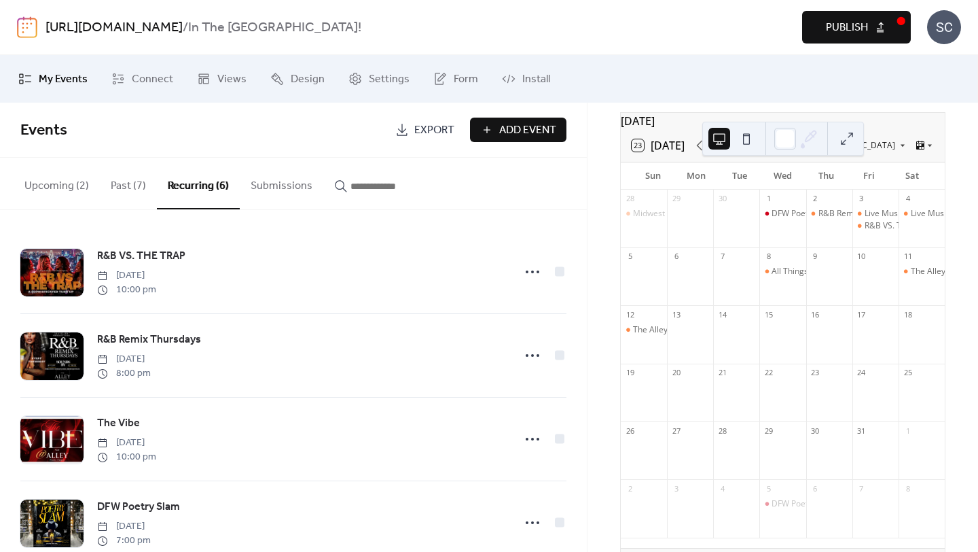
drag, startPoint x: 582, startPoint y: 363, endPoint x: 576, endPoint y: 372, distance: 11.3
click at [579, 376] on div "R&B VS. THE TRAP Friday, August 8, 2025 10:00 pm R&B Remix Thursdays Thursday, …" at bounding box center [293, 381] width 587 height 342
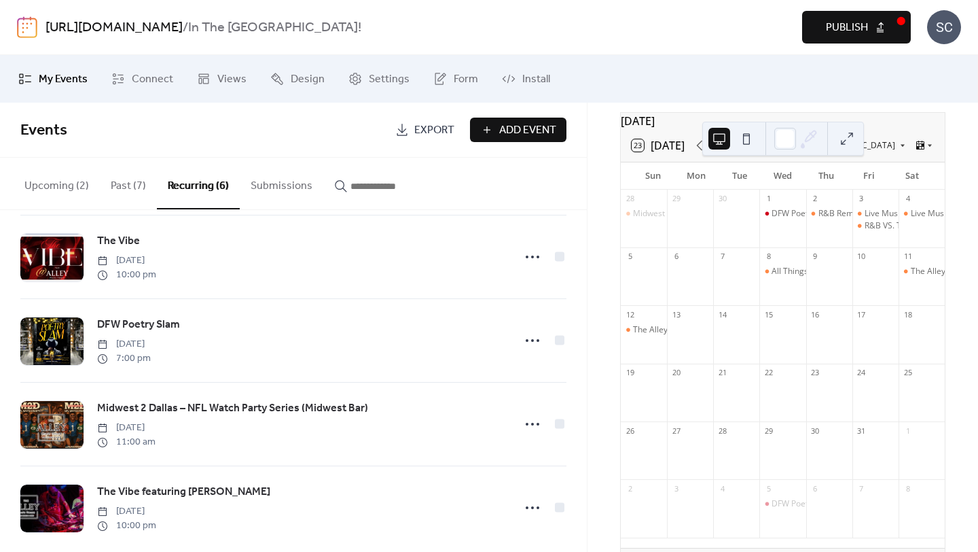
scroll to position [202, 0]
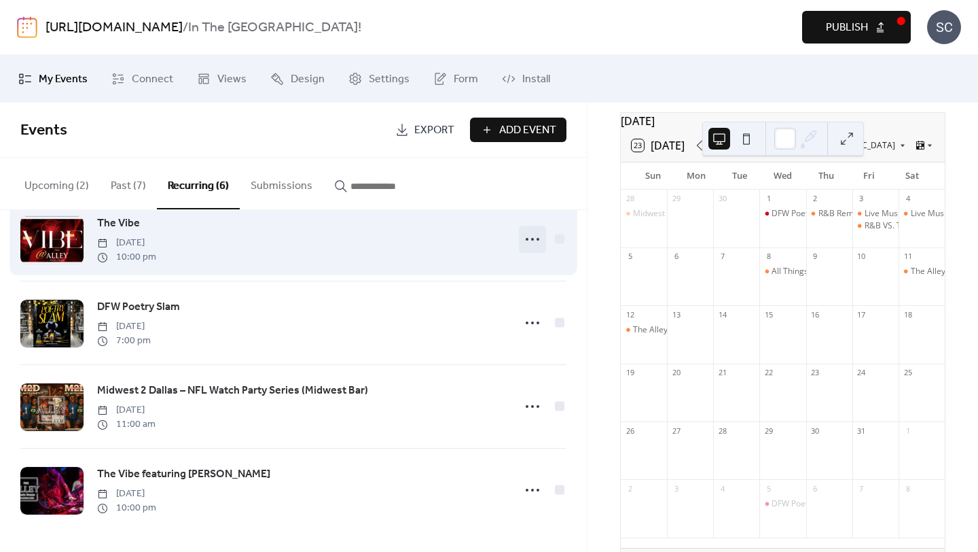
click at [528, 240] on icon at bounding box center [533, 239] width 22 height 22
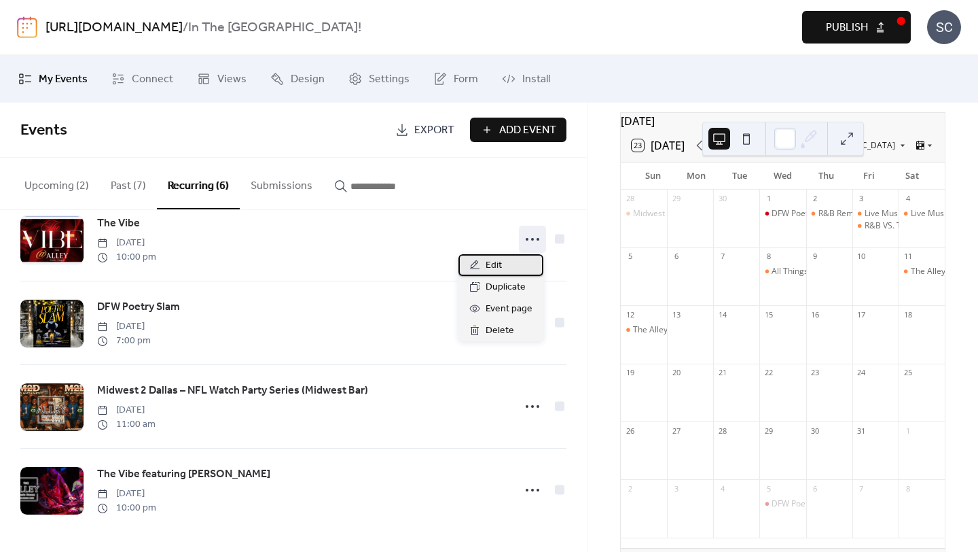
click at [507, 265] on div "Edit" at bounding box center [500, 265] width 85 height 22
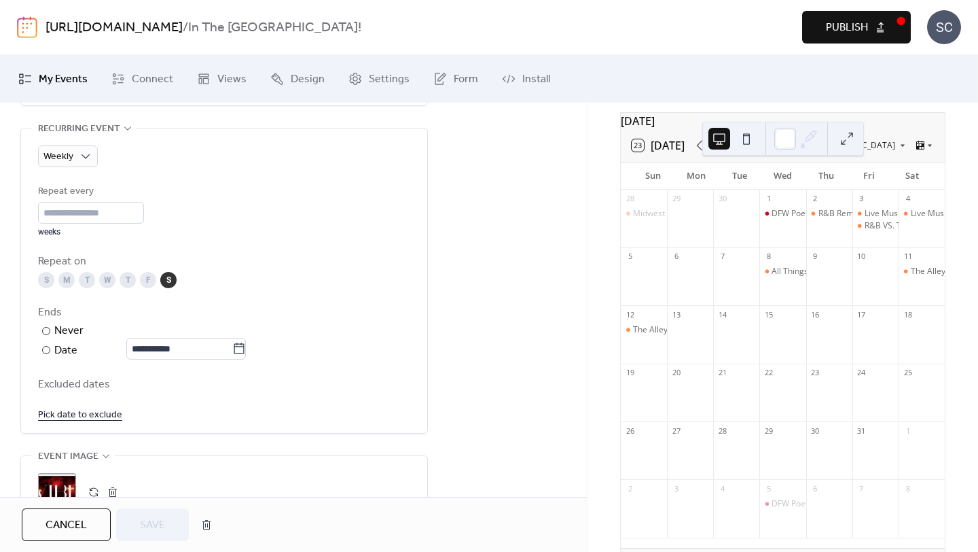
scroll to position [636, 0]
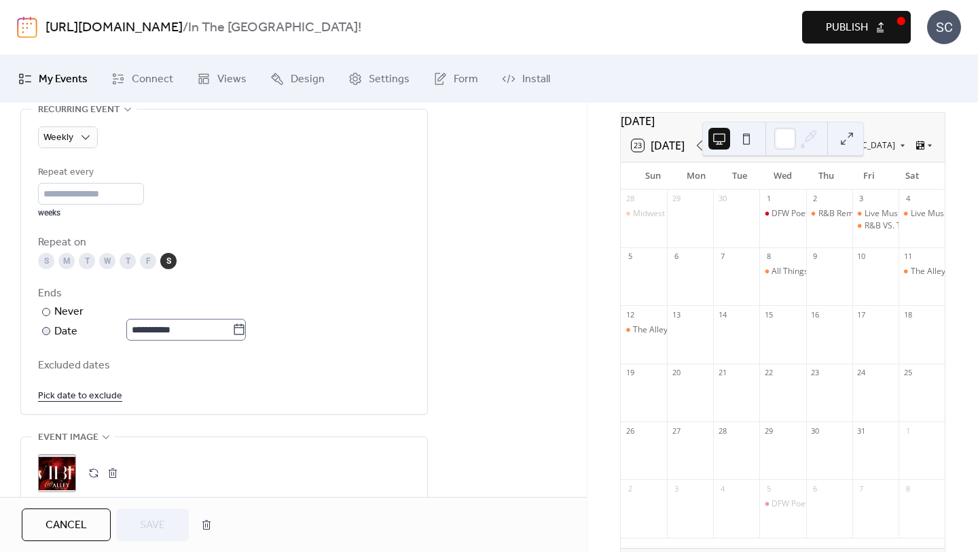
click at [246, 326] on icon at bounding box center [239, 330] width 14 height 14
click at [232, 326] on input "**********" at bounding box center [179, 330] width 106 height 22
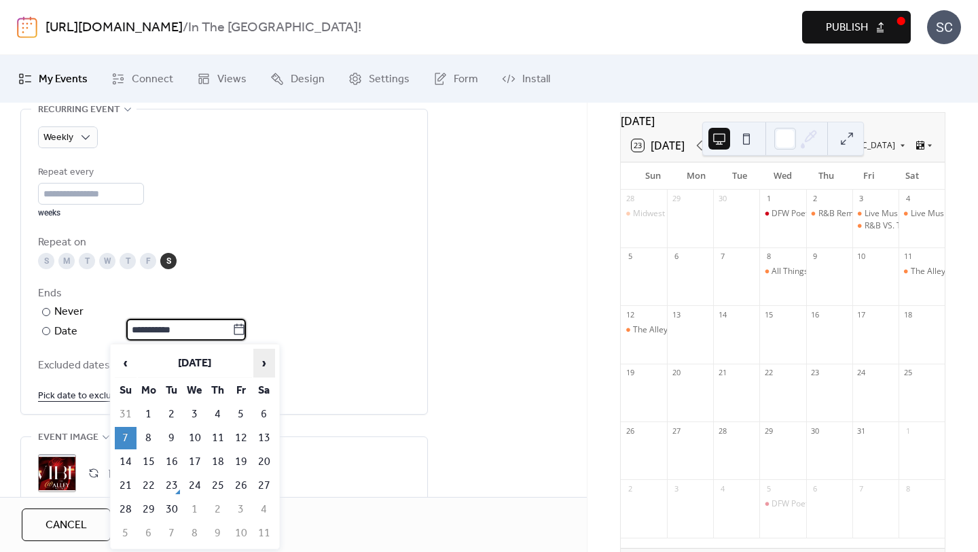
click at [261, 361] on span "›" at bounding box center [264, 362] width 20 height 27
click at [128, 433] on td "5" at bounding box center [126, 438] width 22 height 22
type input "**********"
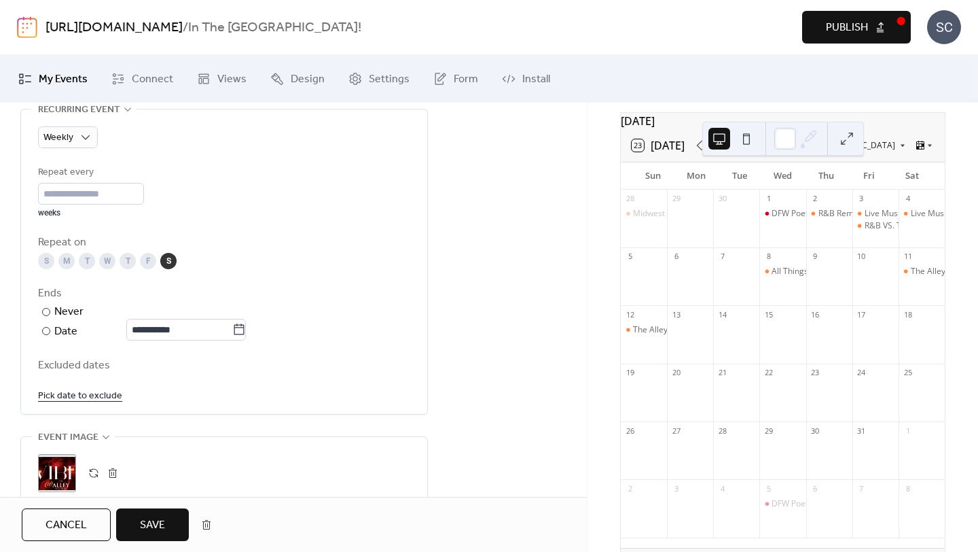
click at [156, 528] on span "Save" at bounding box center [152, 525] width 25 height 16
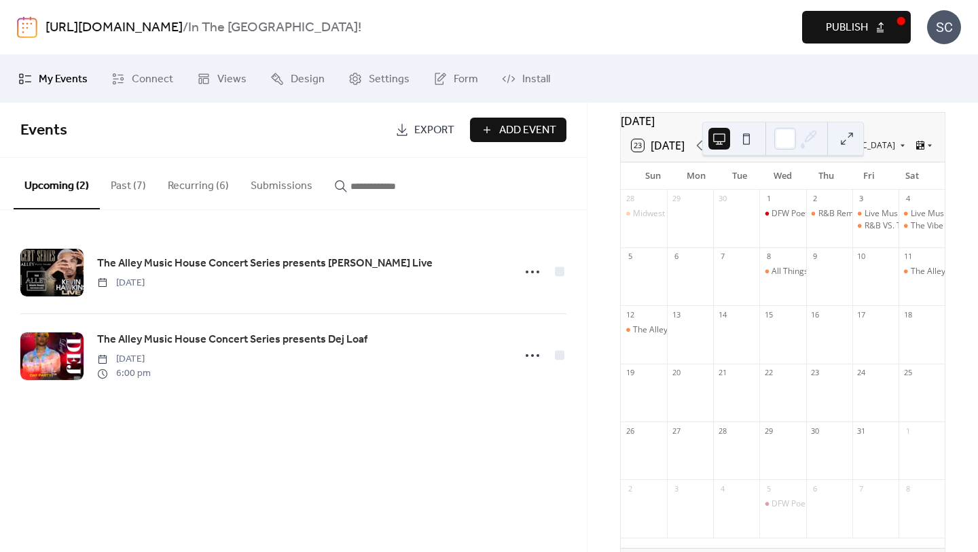
click at [206, 192] on button "Recurring (6)" at bounding box center [198, 183] width 83 height 50
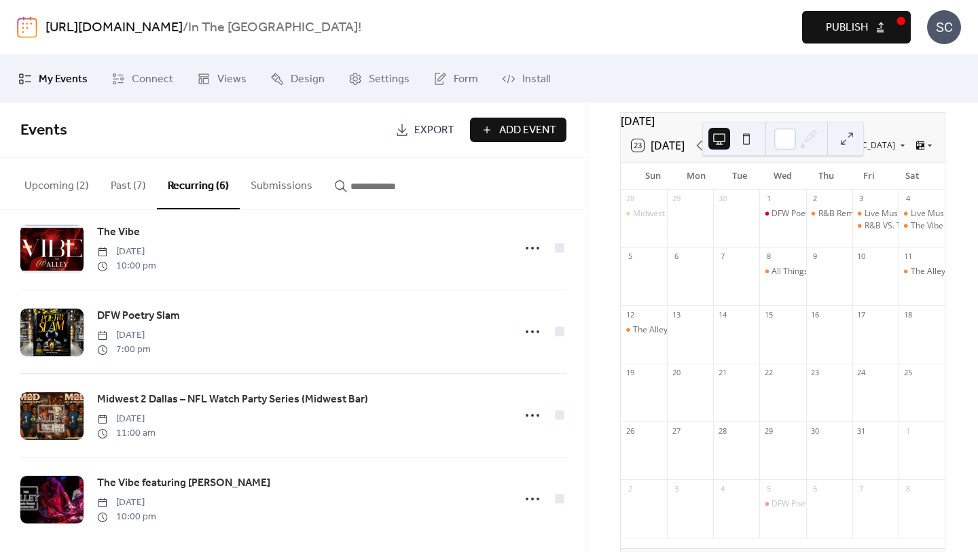
scroll to position [202, 0]
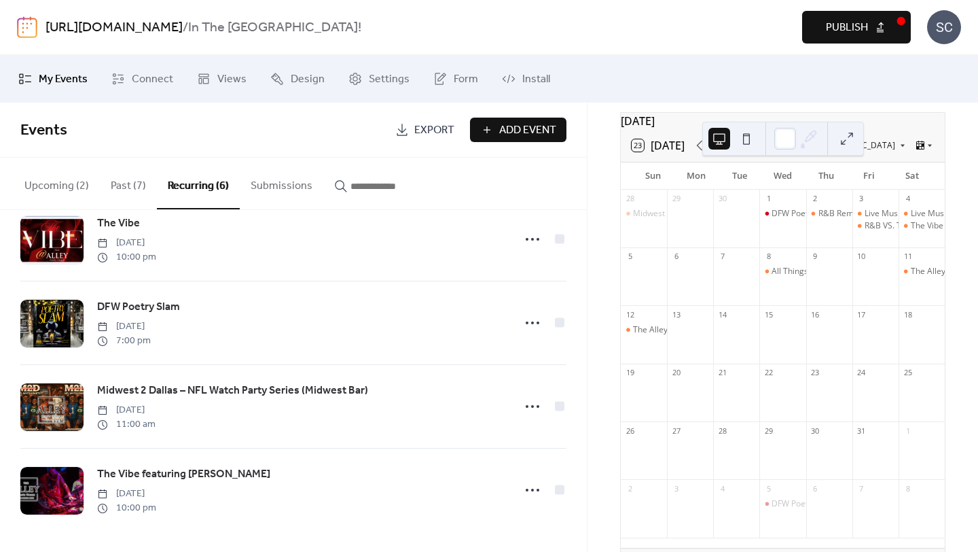
click at [653, 278] on div at bounding box center [644, 283] width 46 height 35
click at [653, 279] on div at bounding box center [644, 283] width 46 height 35
click at [867, 28] on button "Publish" at bounding box center [856, 27] width 109 height 33
